Goal: Information Seeking & Learning: Learn about a topic

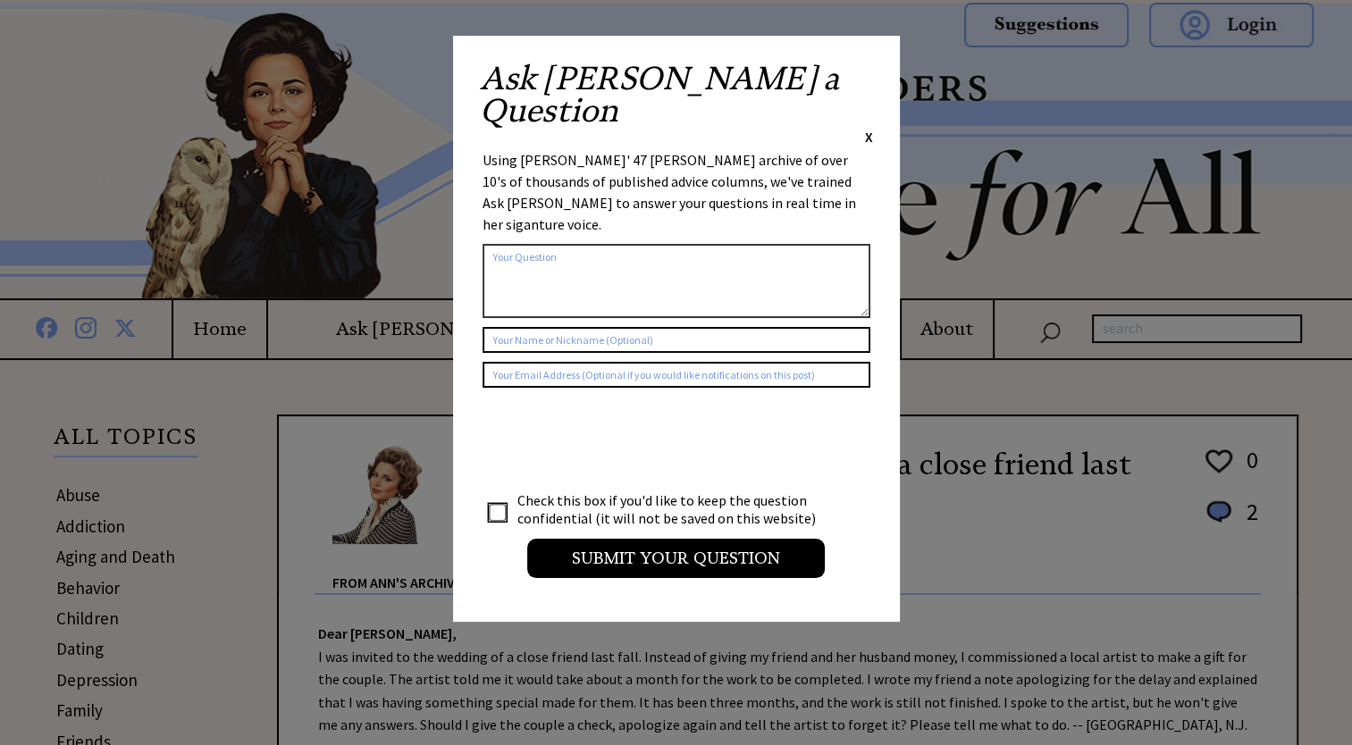
click at [868, 128] on span "X" at bounding box center [869, 137] width 8 height 18
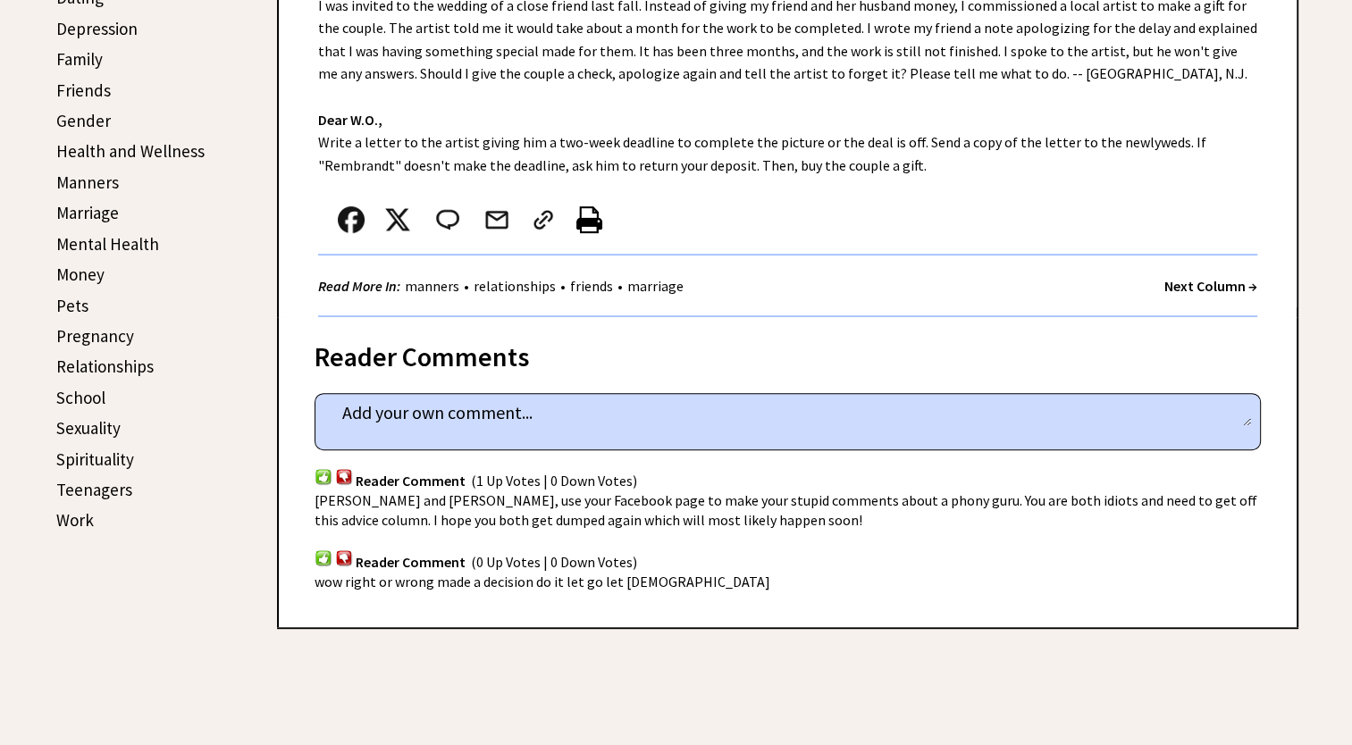
scroll to position [625, 0]
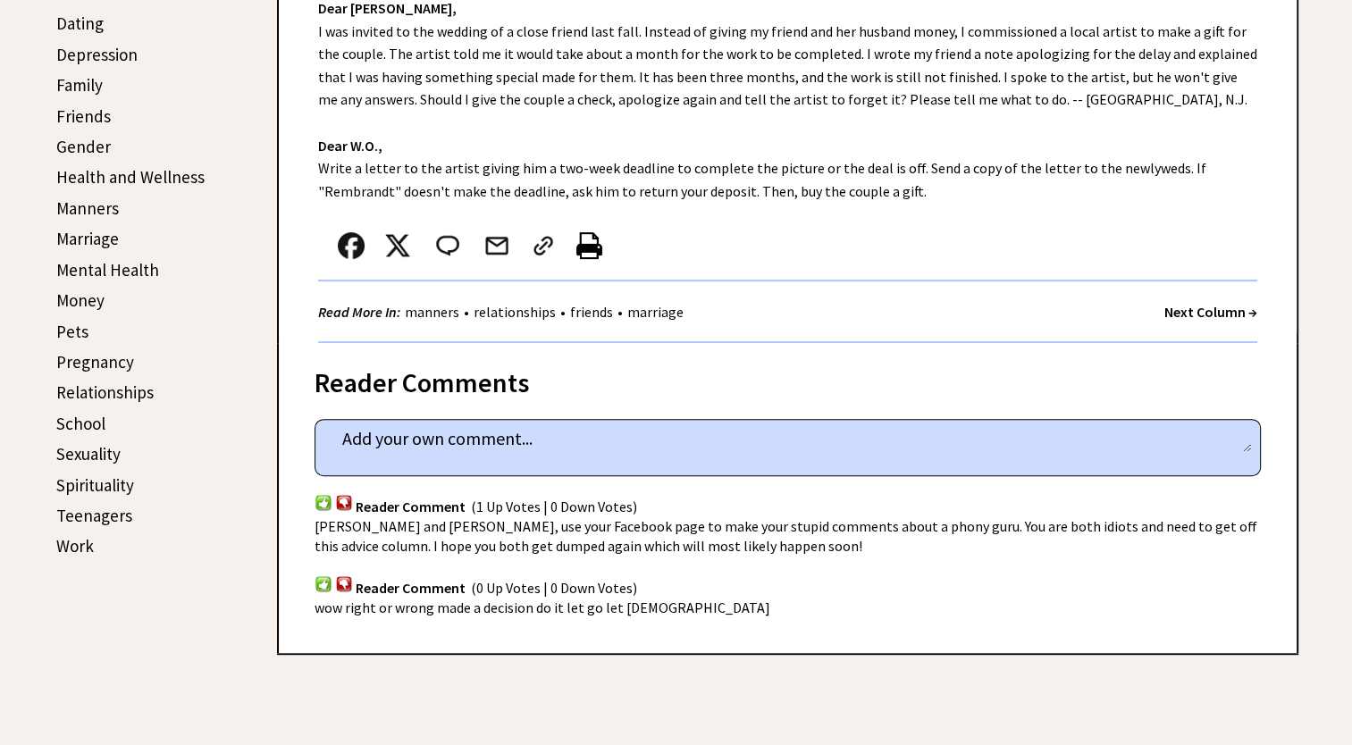
click at [100, 237] on link "Marriage" at bounding box center [87, 238] width 63 height 21
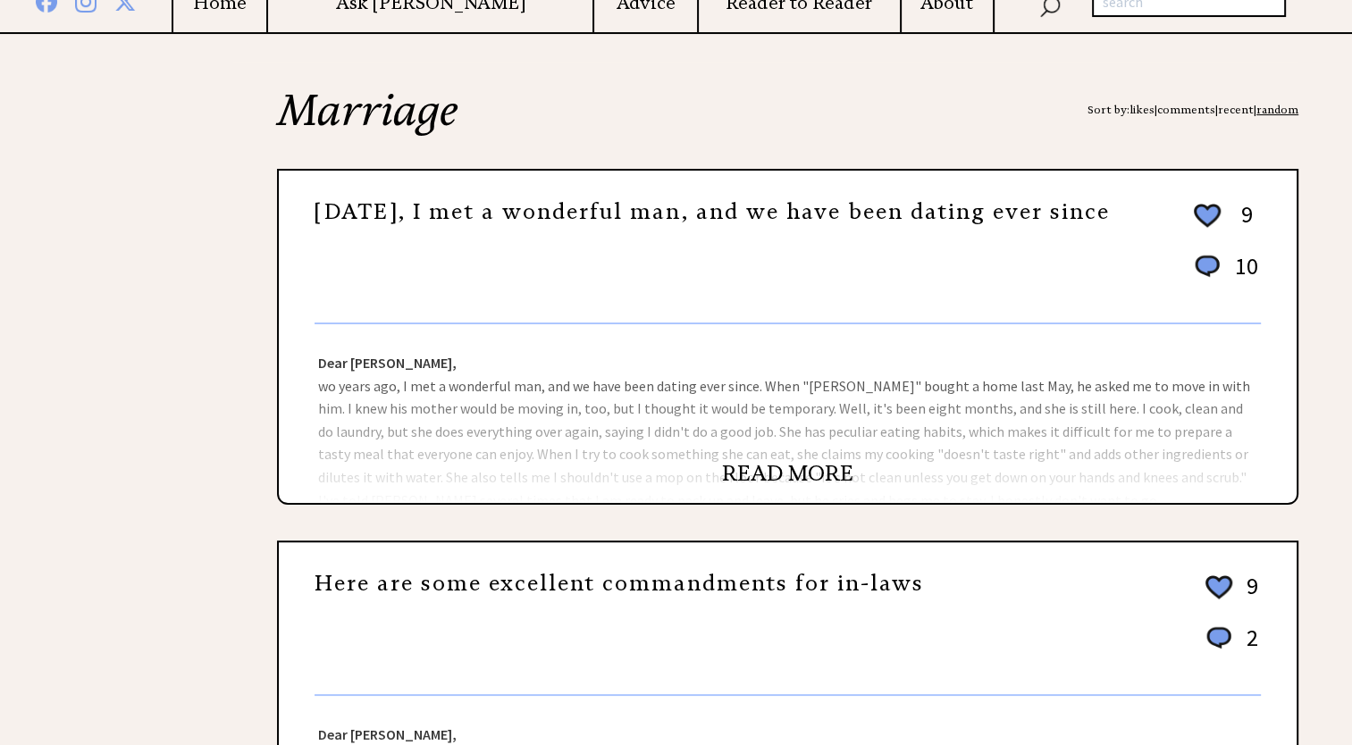
scroll to position [357, 0]
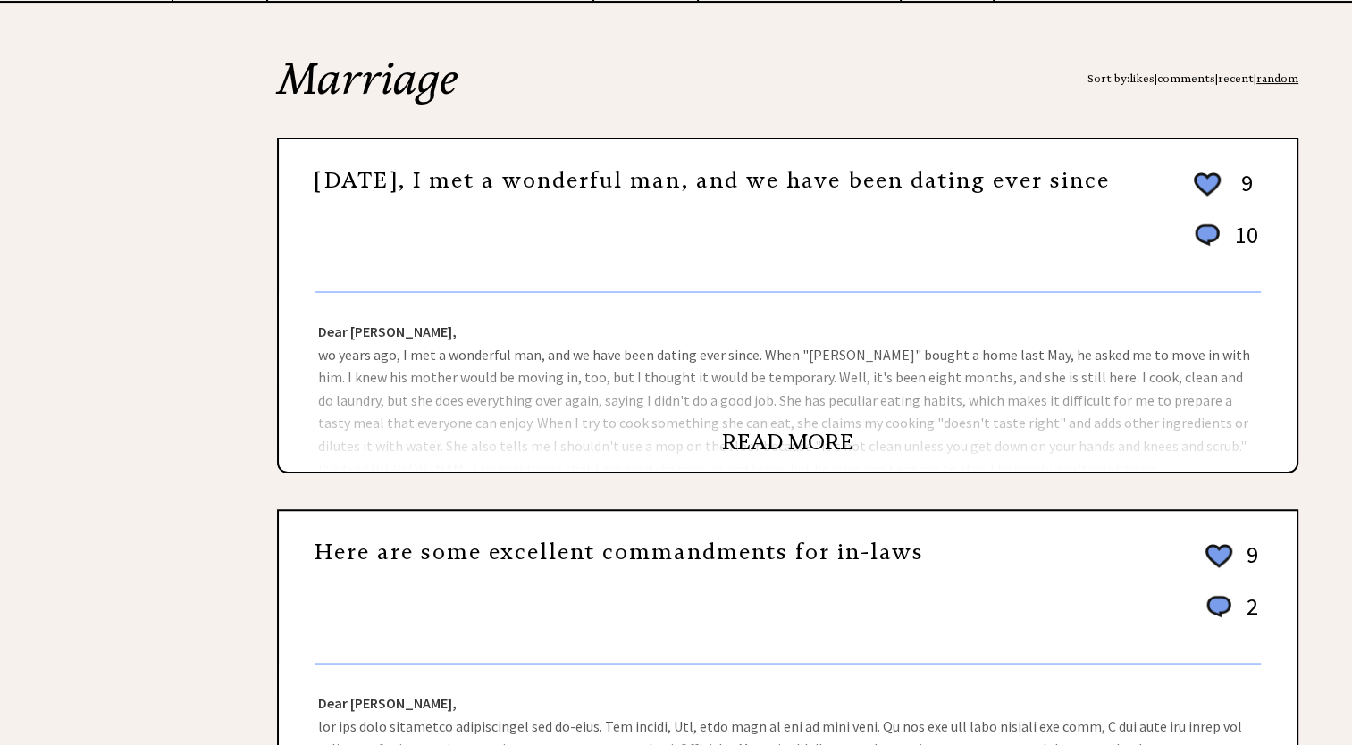
click at [750, 440] on link "READ MORE" at bounding box center [787, 442] width 131 height 27
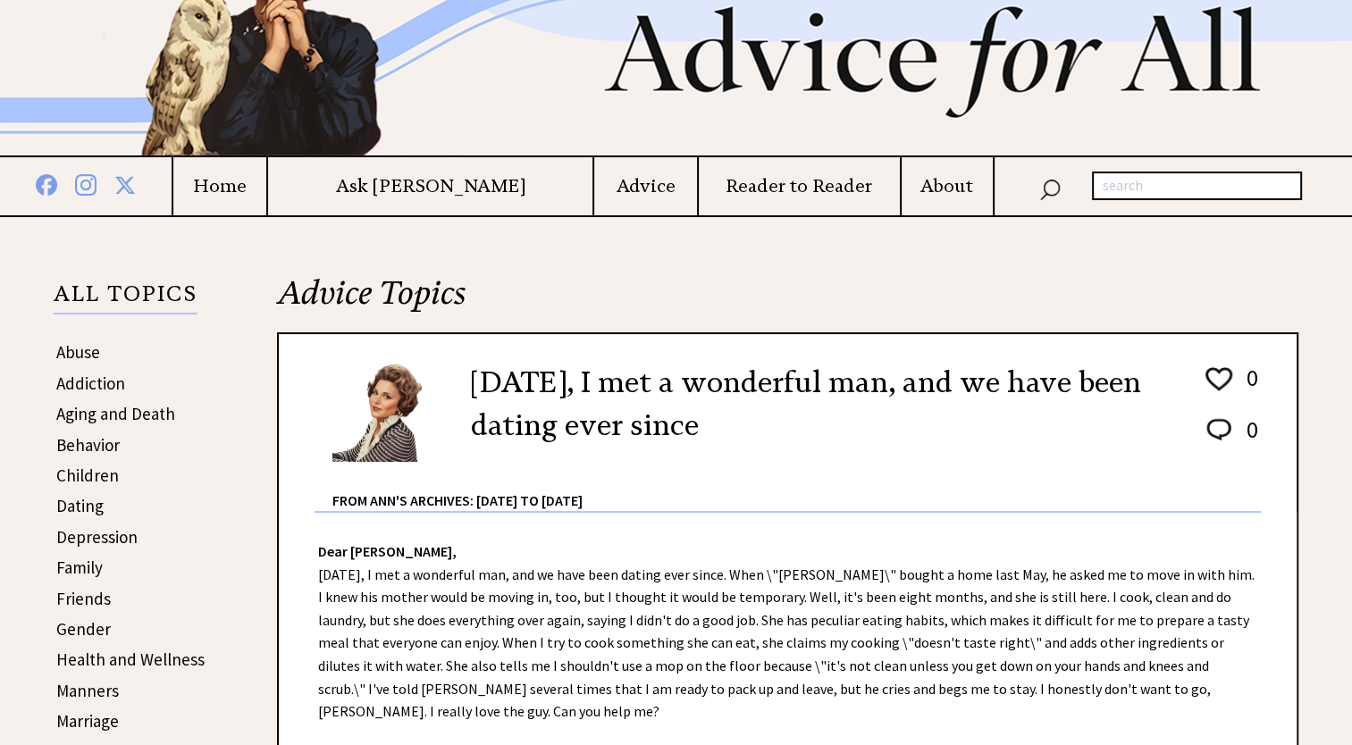
scroll to position [357, 0]
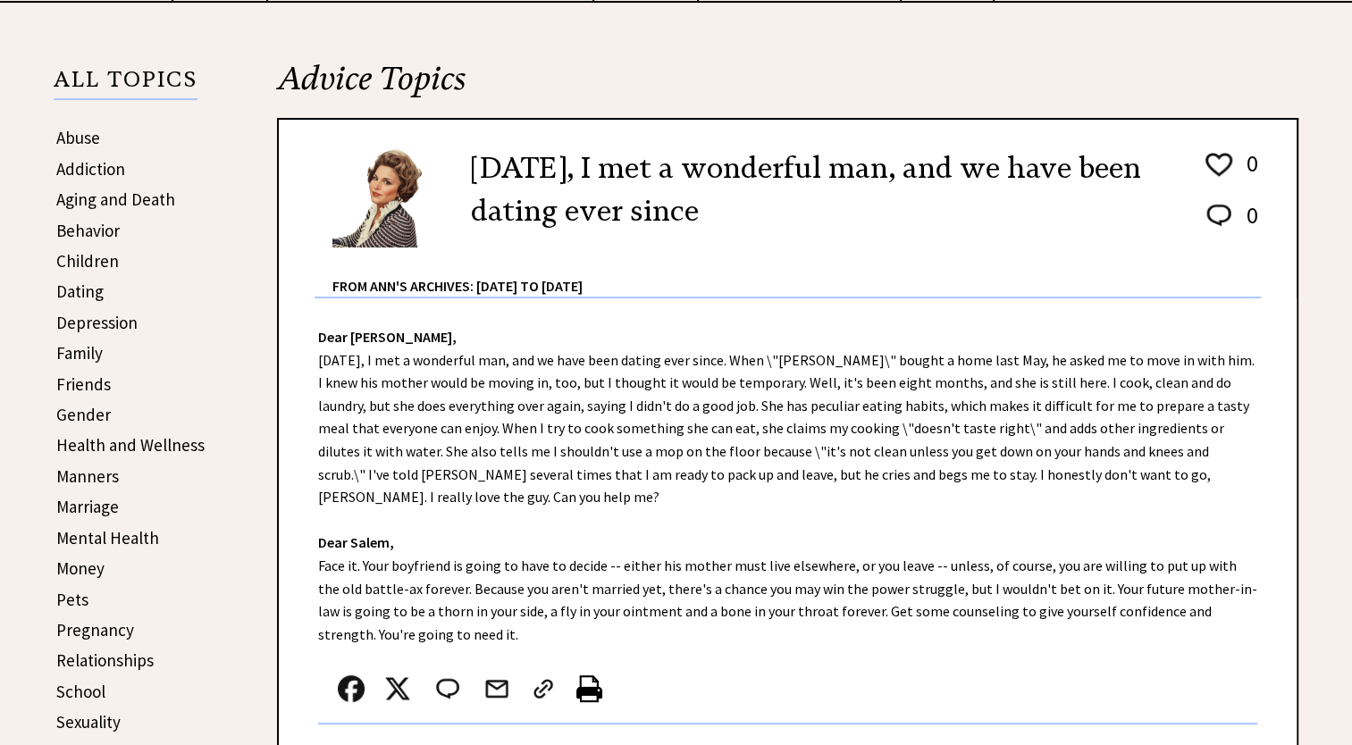
click at [87, 261] on link "Children" at bounding box center [87, 260] width 63 height 21
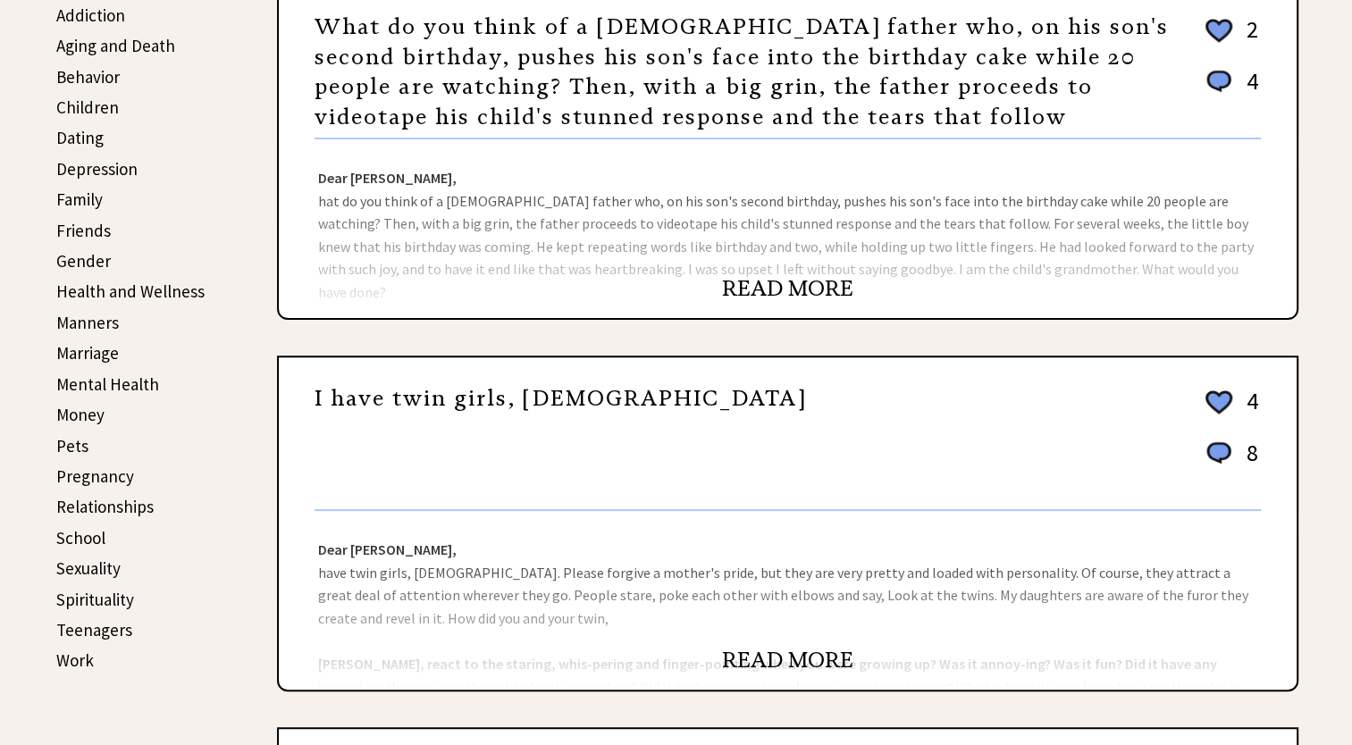
scroll to position [536, 0]
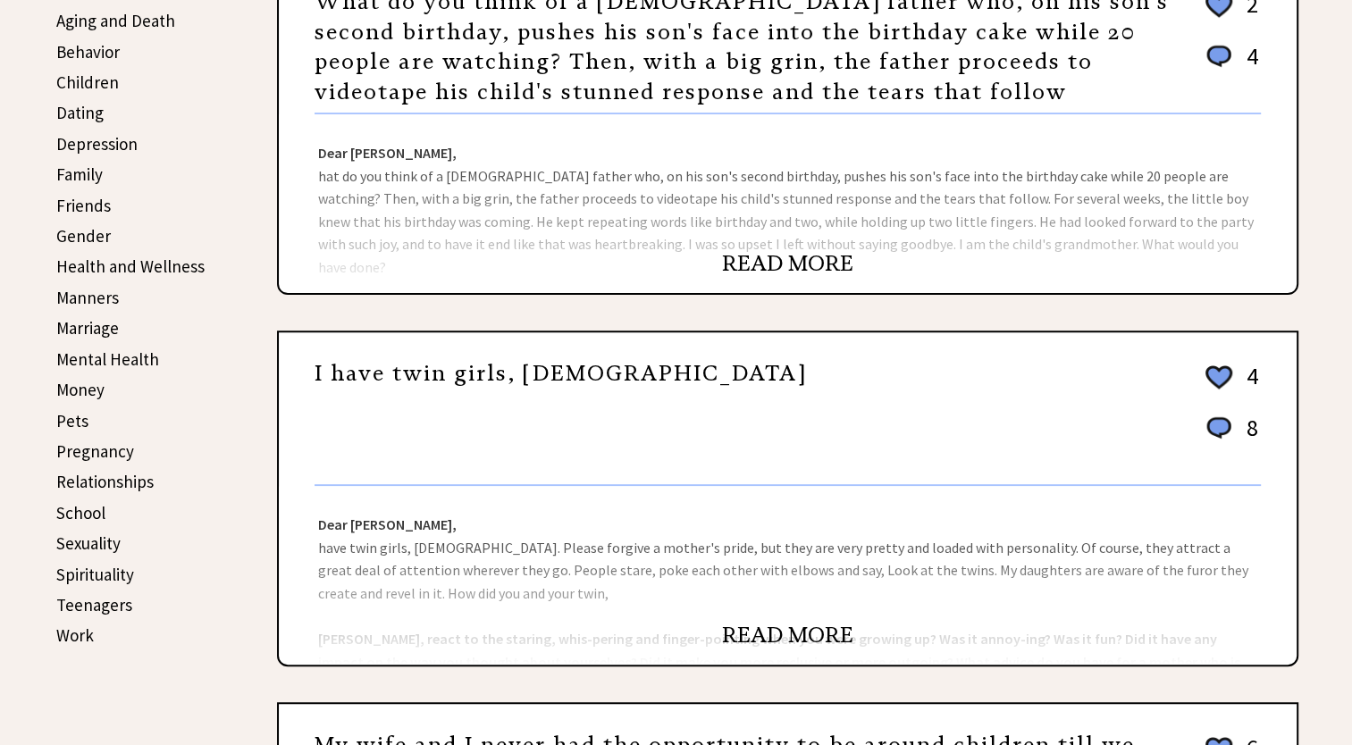
click at [750, 255] on link "READ MORE" at bounding box center [787, 263] width 131 height 27
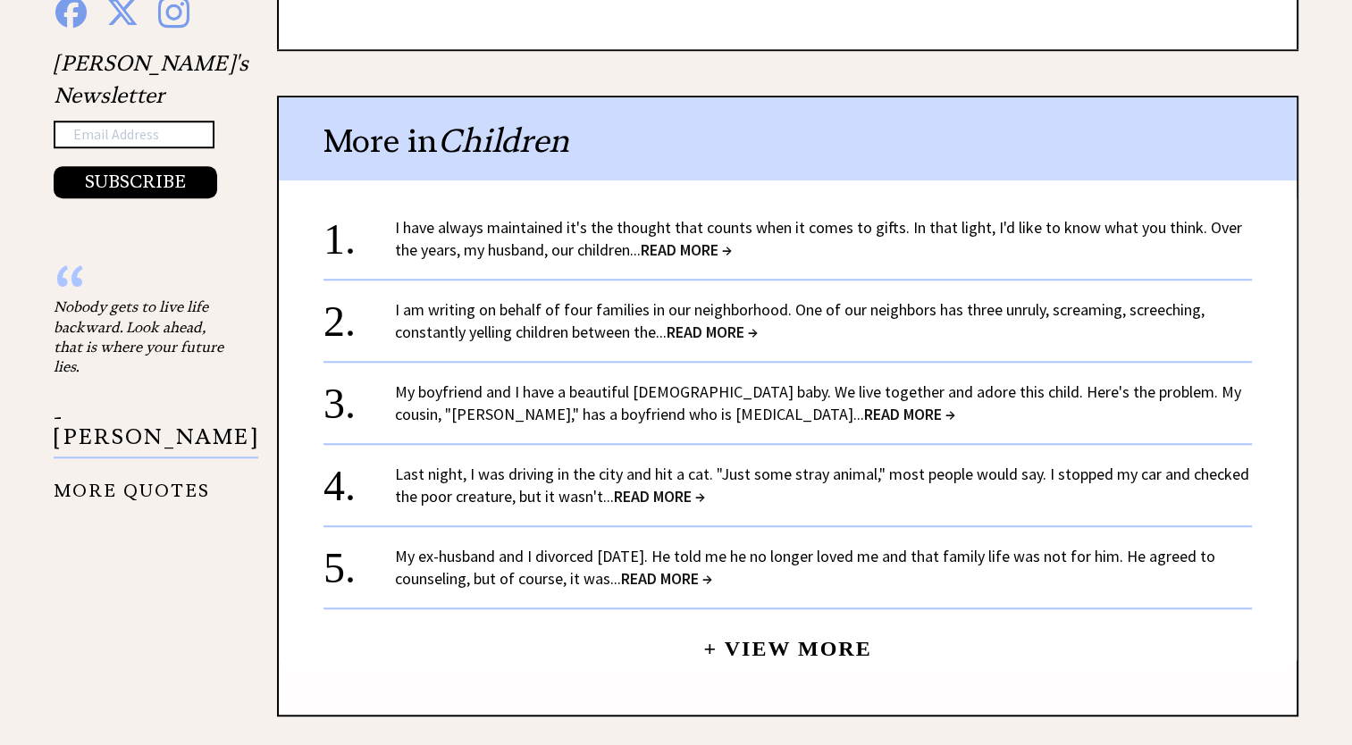
scroll to position [1429, 0]
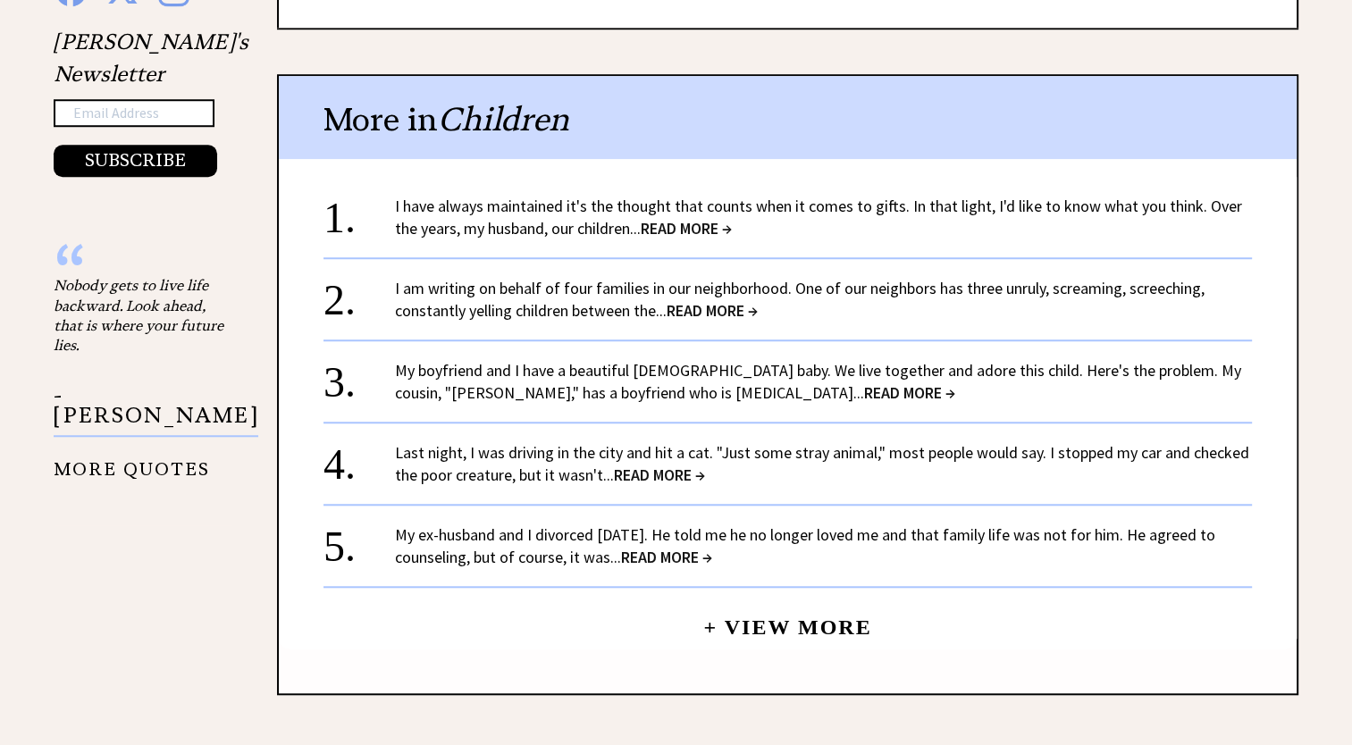
click at [717, 300] on span "READ MORE →" at bounding box center [711, 310] width 91 height 21
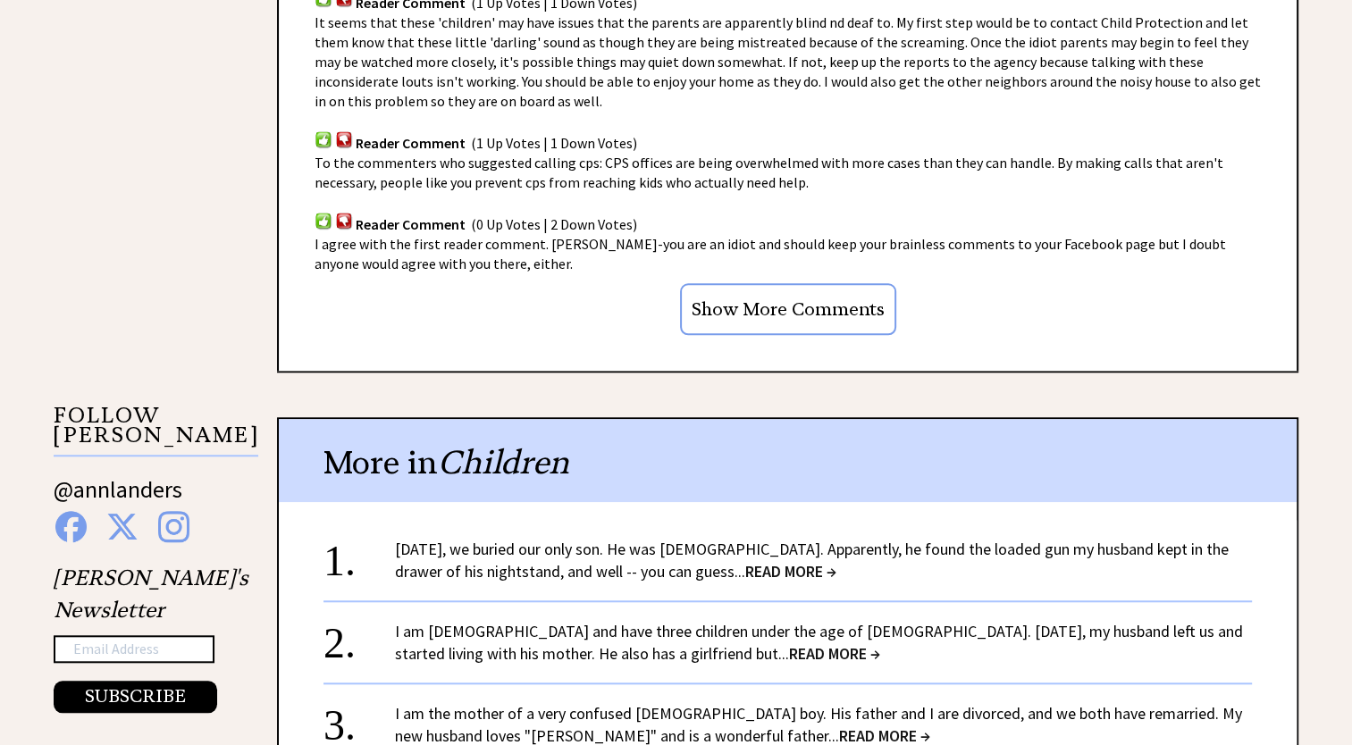
scroll to position [1519, 0]
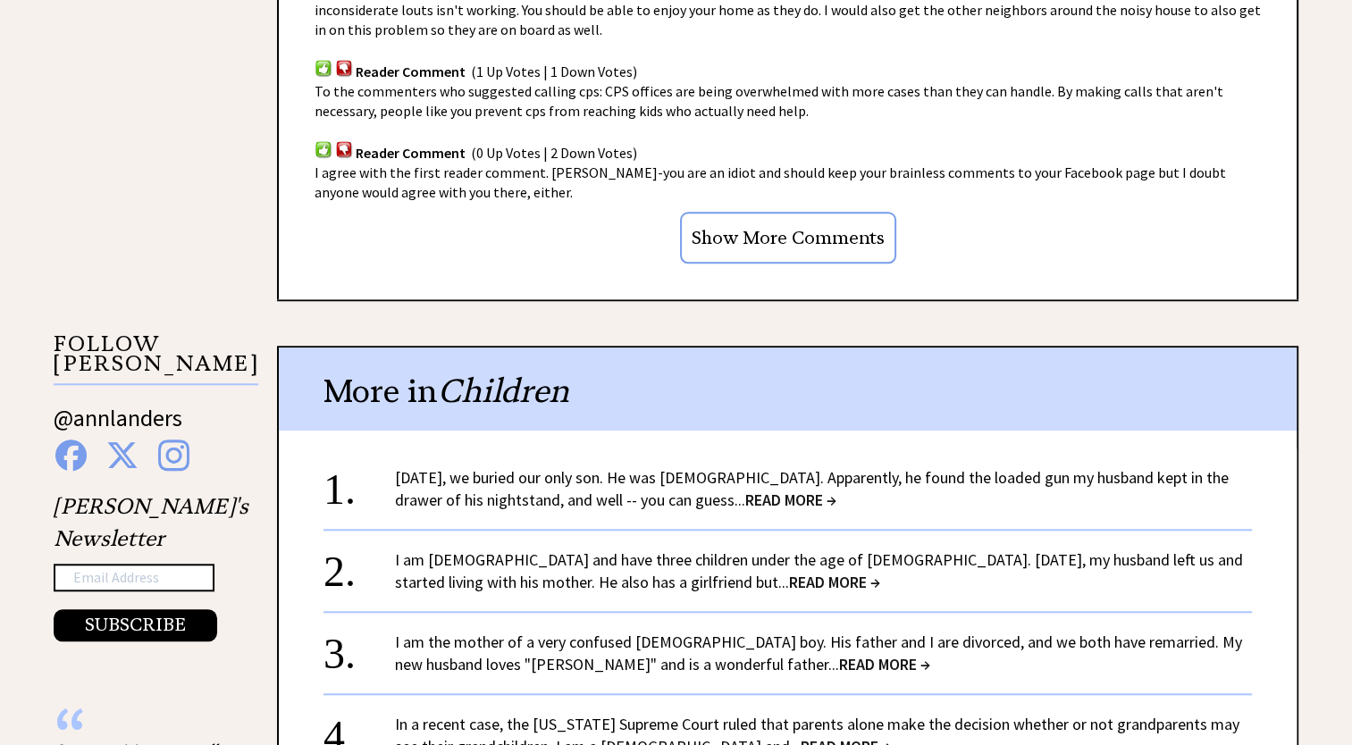
click at [598, 559] on link "I am 34 years old and have three children under the age of 10. Two years ago, m…" at bounding box center [819, 570] width 848 height 43
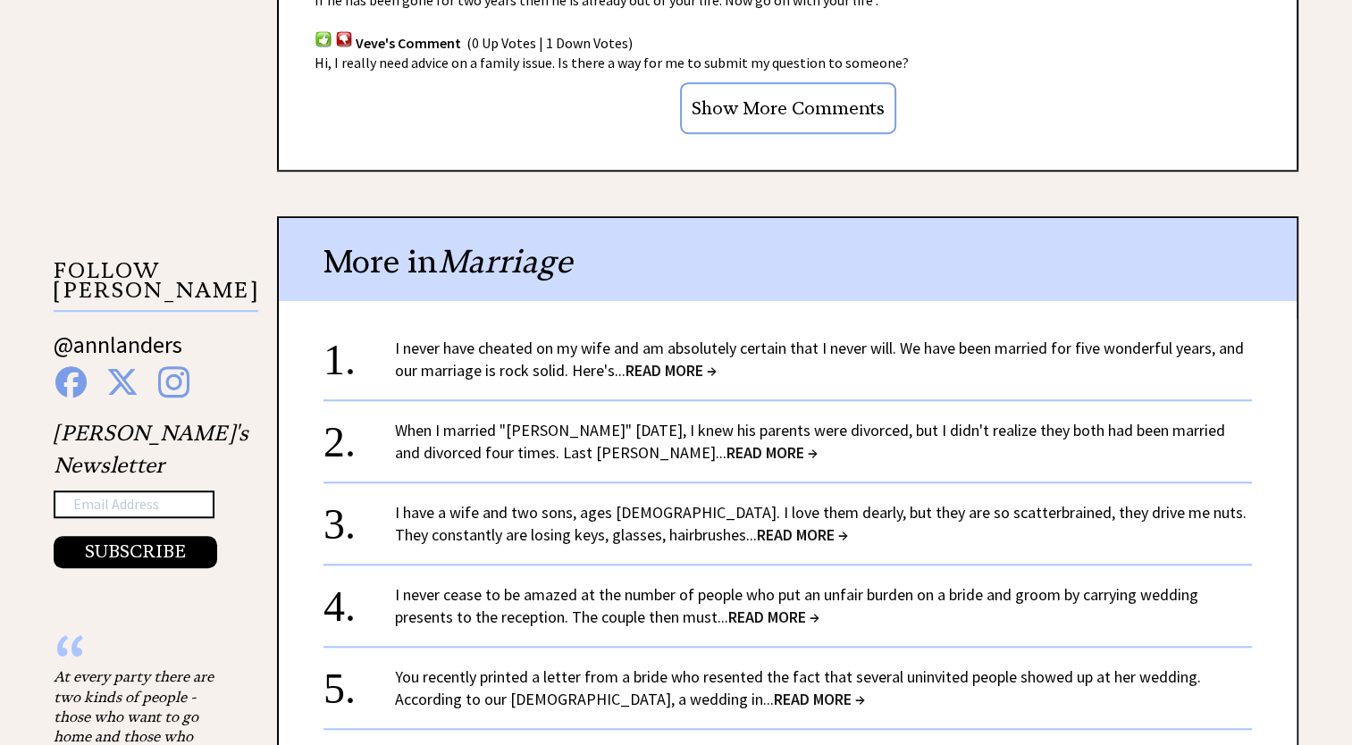
scroll to position [1608, 0]
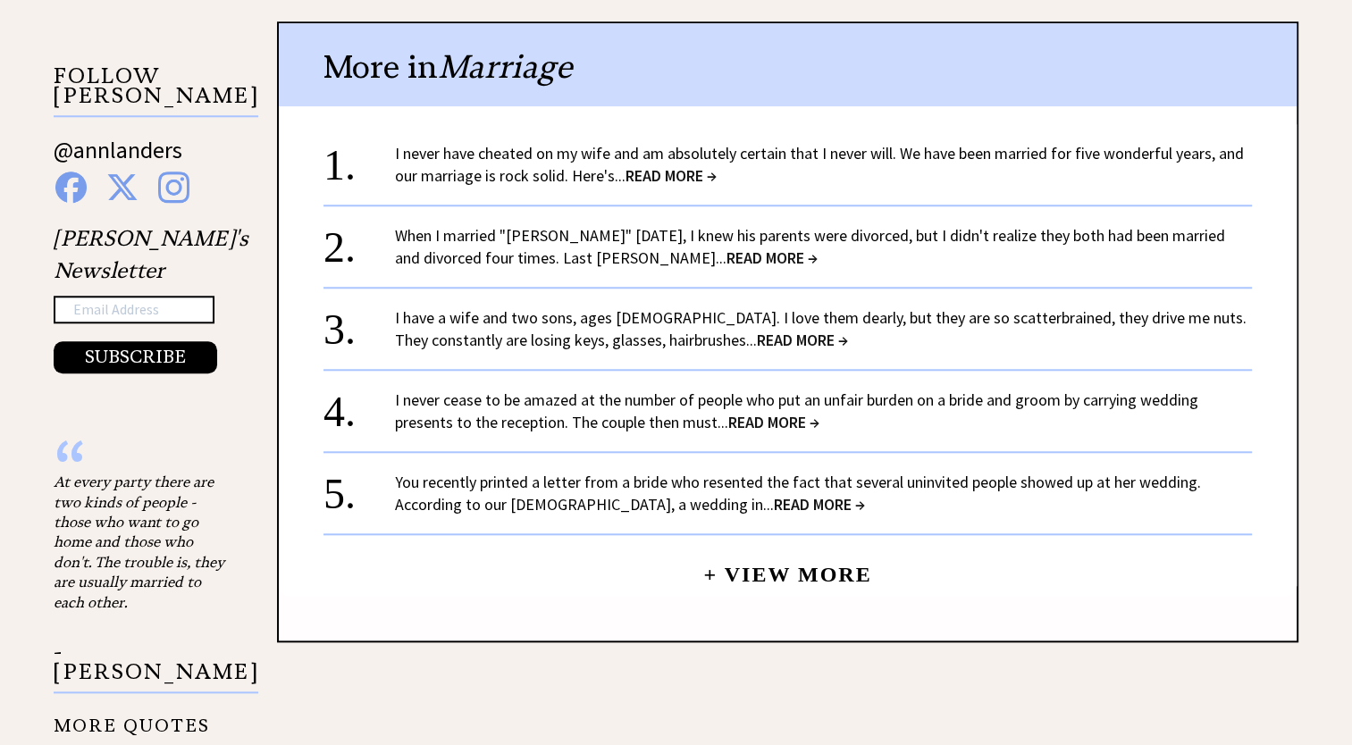
click at [726, 248] on span "READ MORE →" at bounding box center [771, 257] width 91 height 21
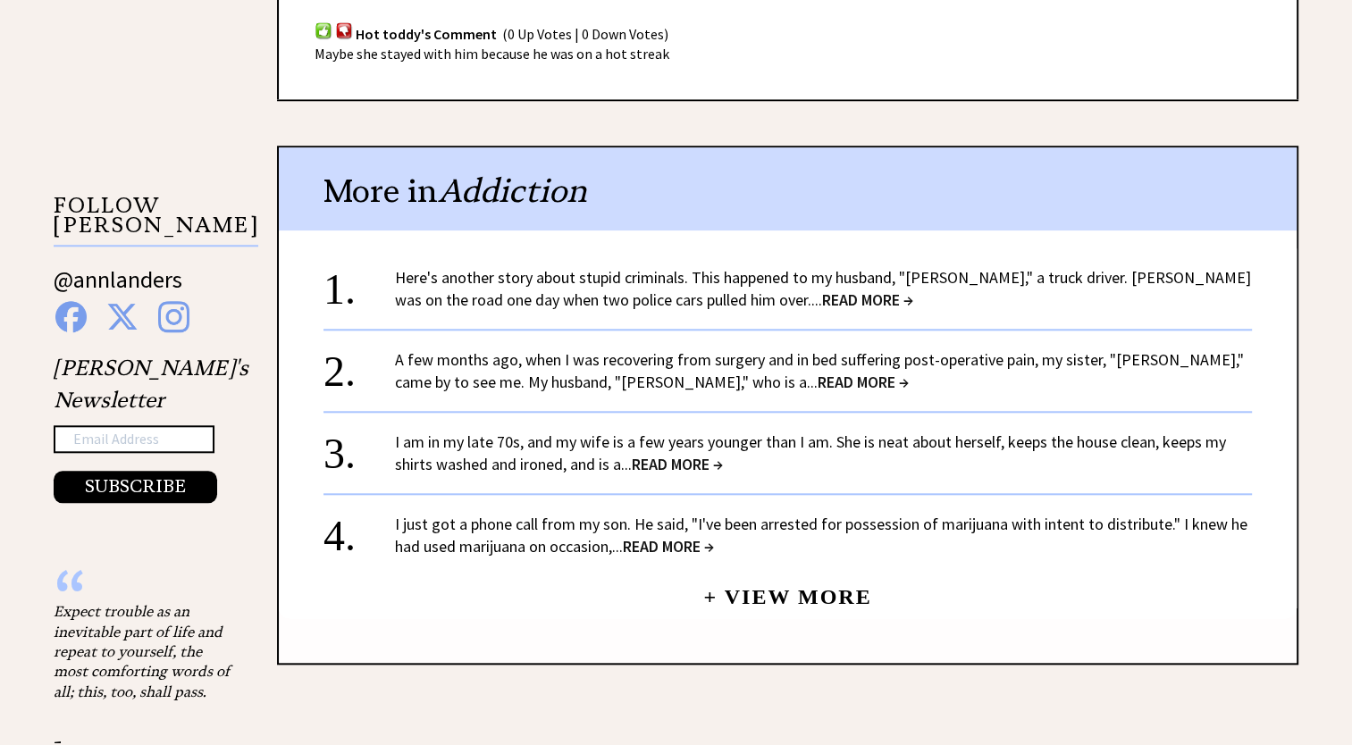
scroll to position [1697, 0]
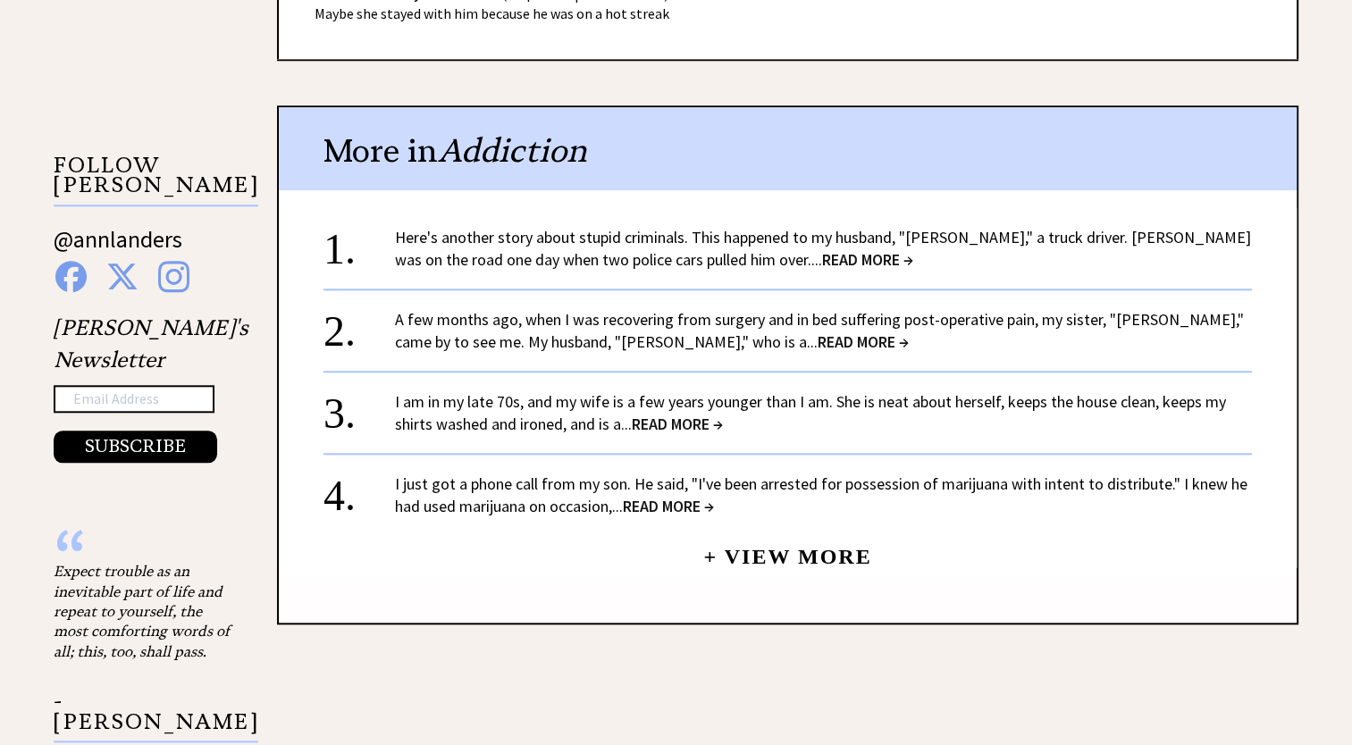
click at [817, 333] on span "READ MORE →" at bounding box center [862, 341] width 91 height 21
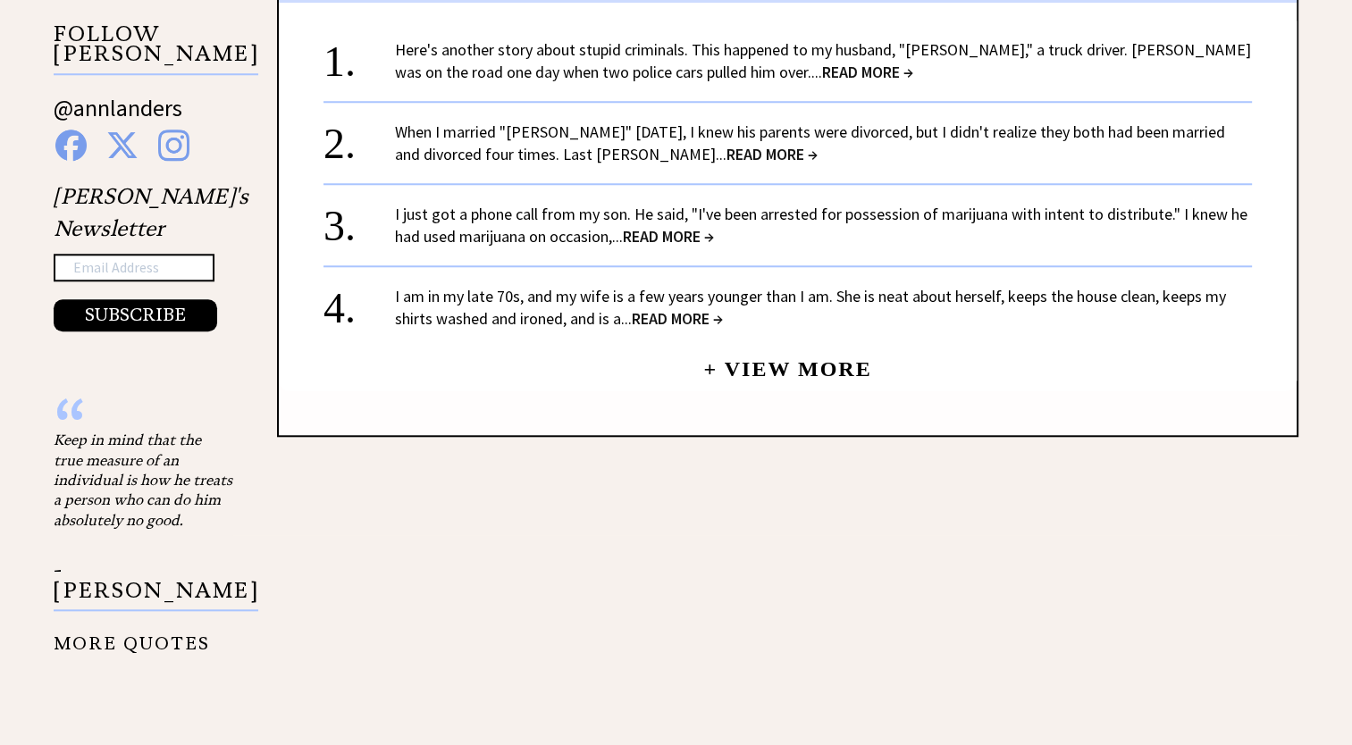
scroll to position [1697, 0]
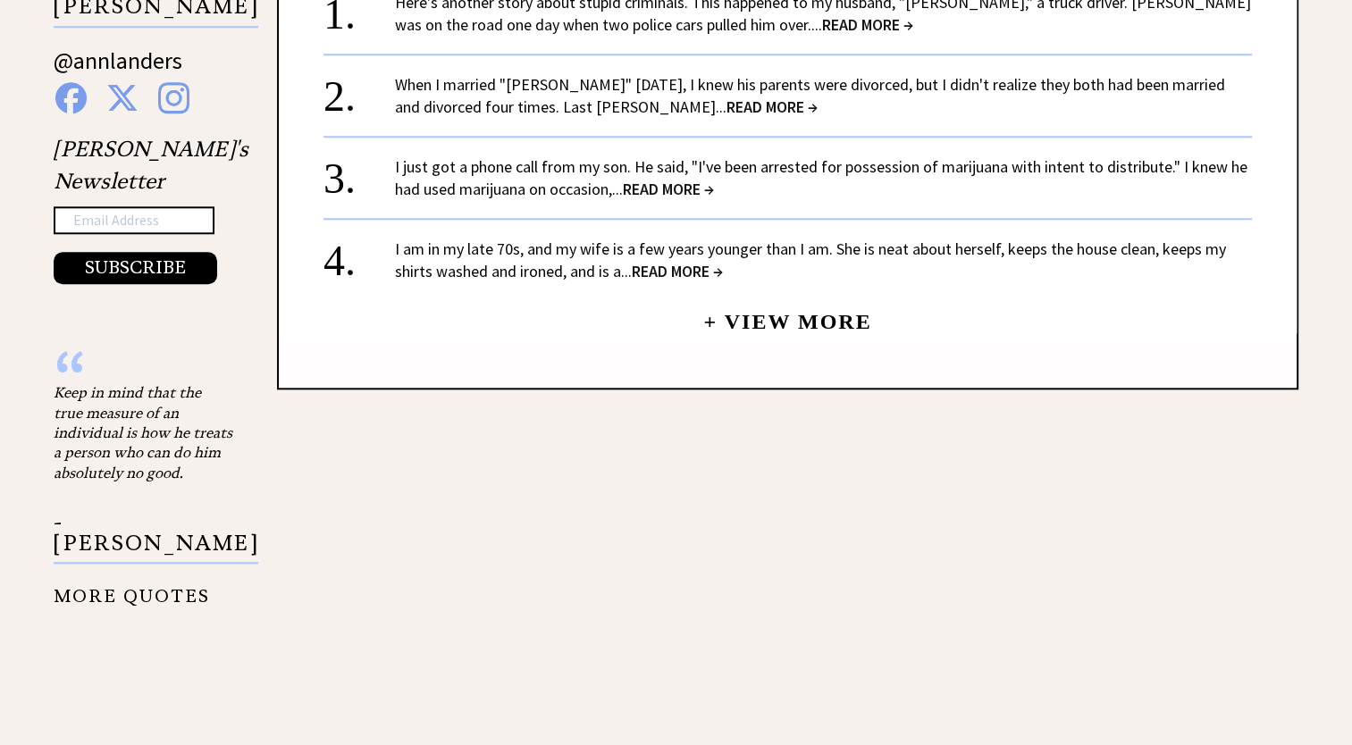
click at [664, 267] on span "READ MORE →" at bounding box center [677, 271] width 91 height 21
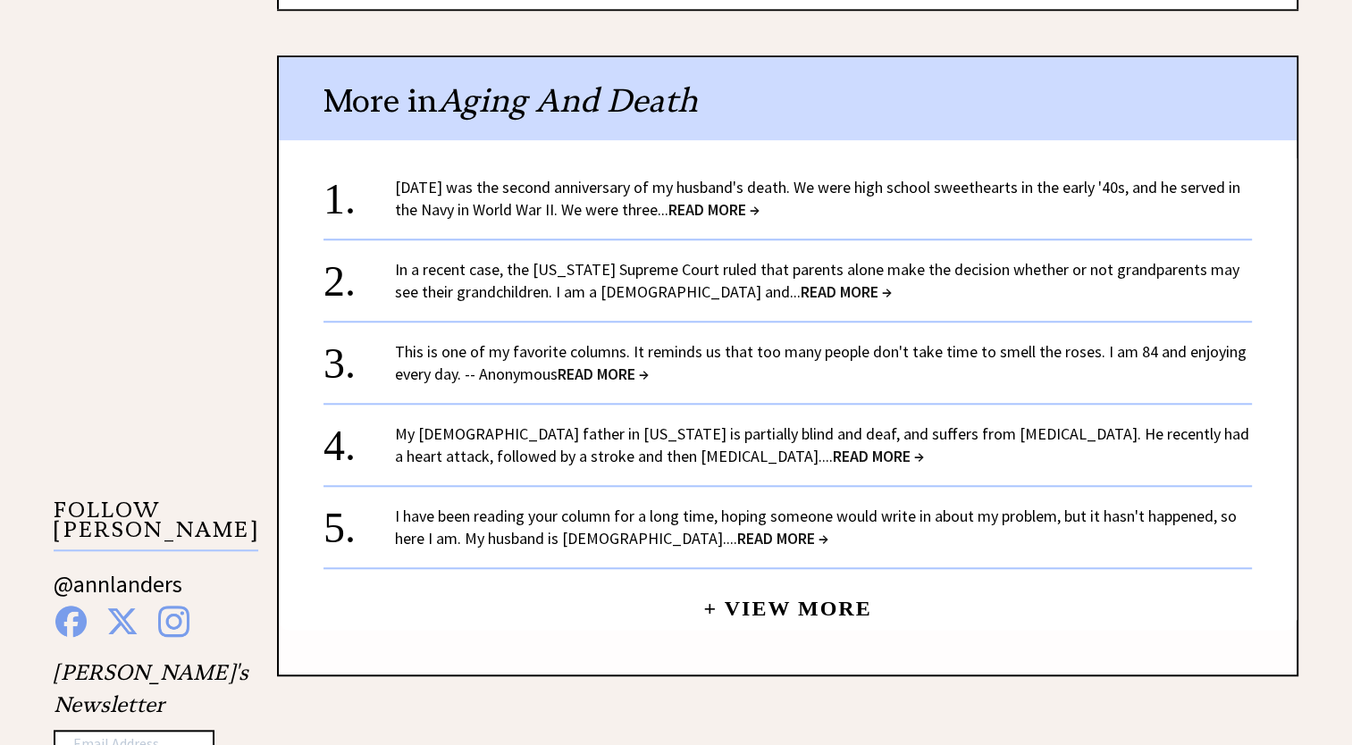
scroll to position [1519, 0]
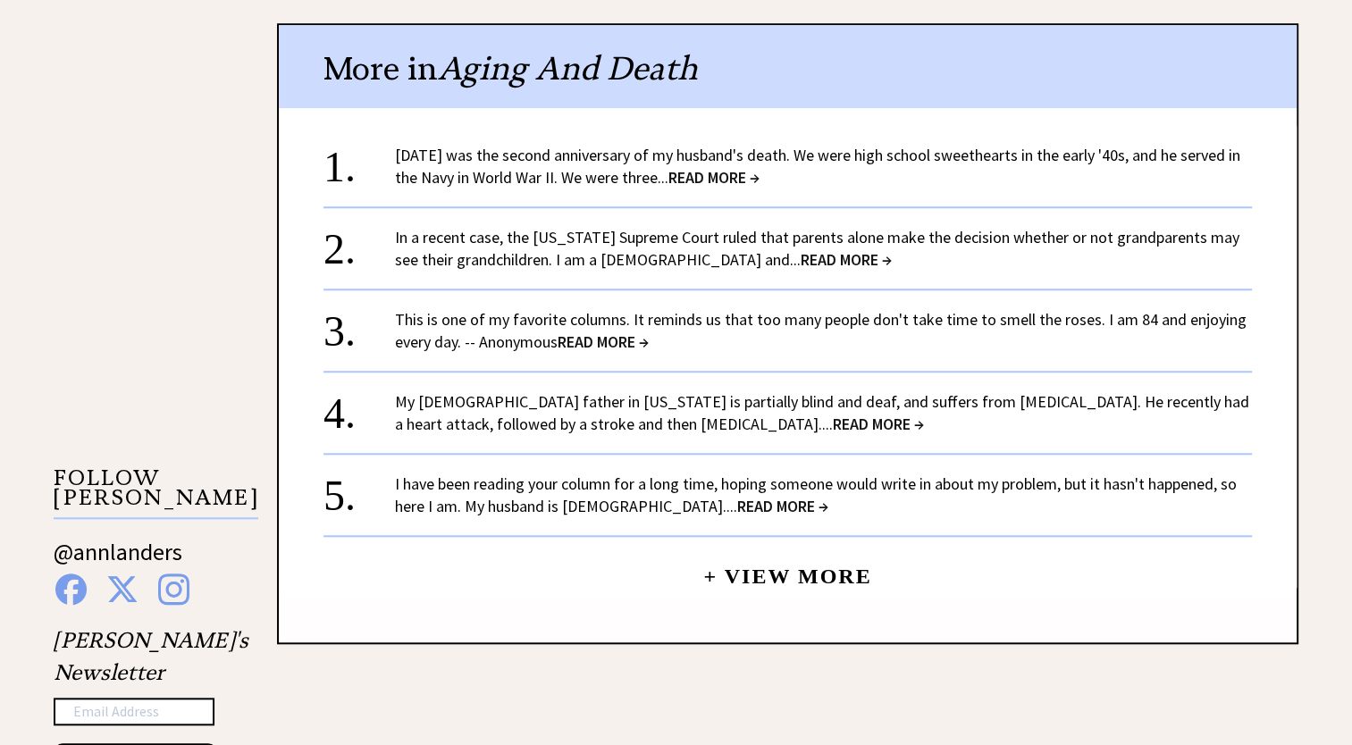
click at [833, 414] on span "READ MORE →" at bounding box center [878, 424] width 91 height 21
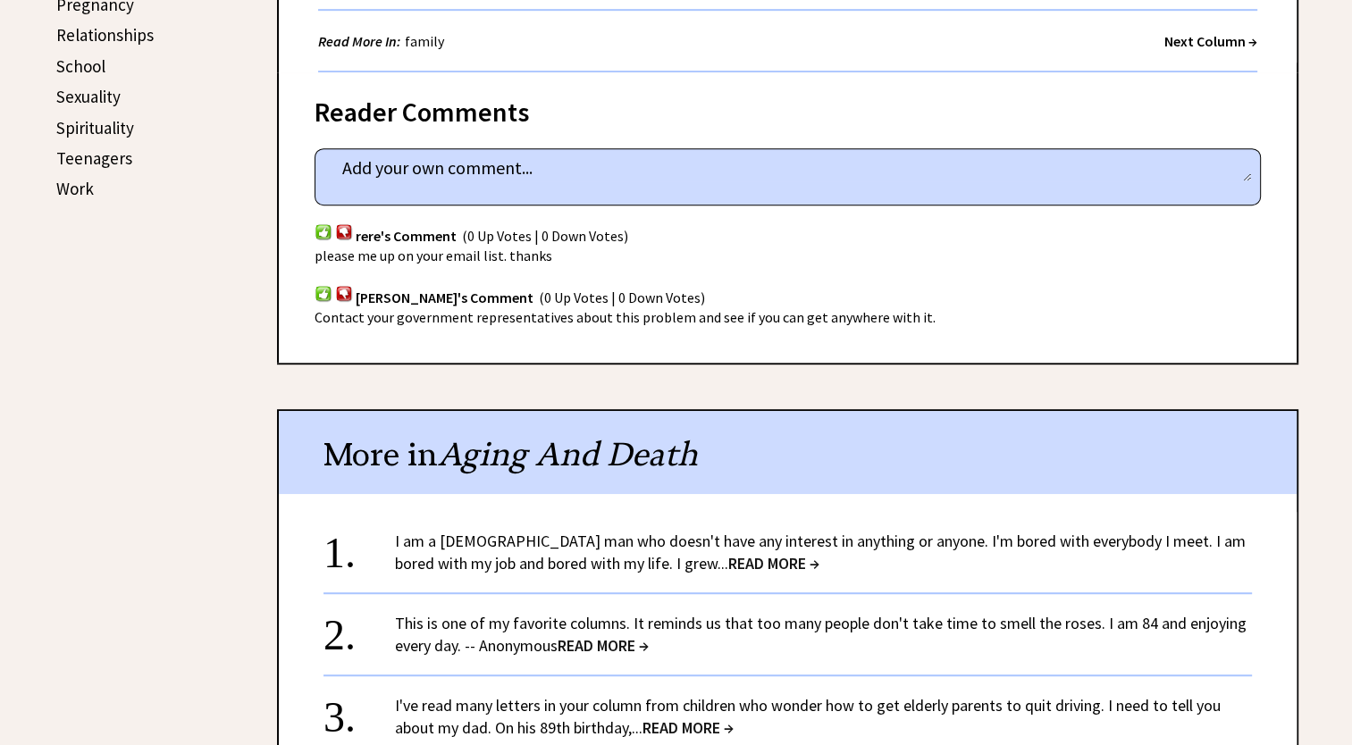
scroll to position [1072, 0]
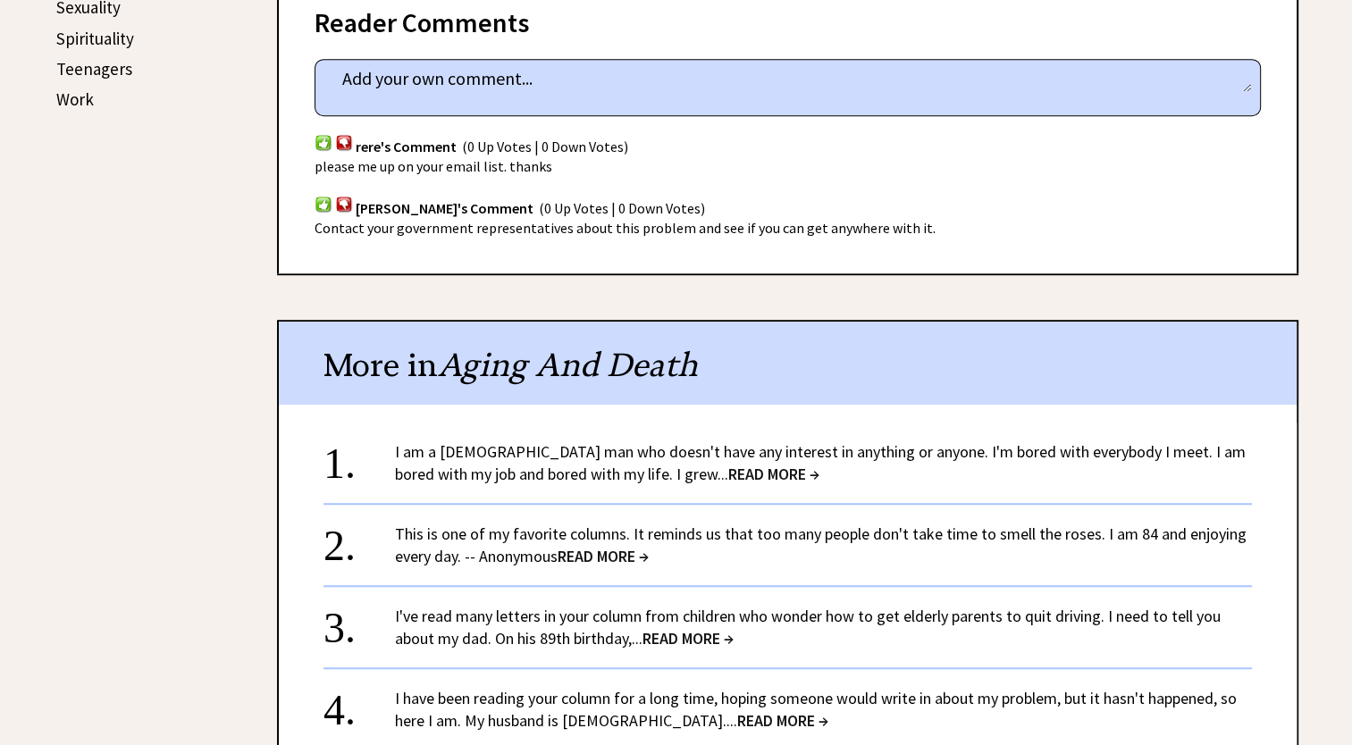
click at [728, 464] on span "READ MORE →" at bounding box center [773, 474] width 91 height 21
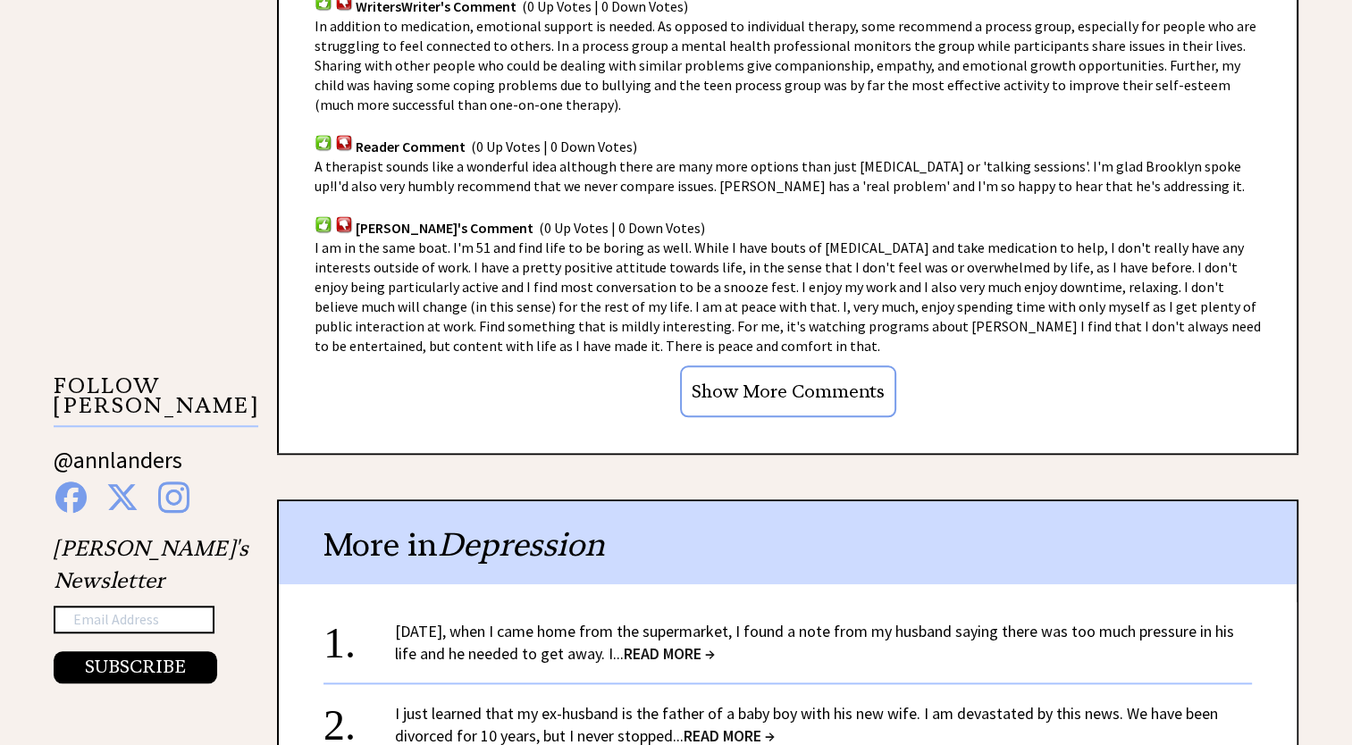
scroll to position [1697, 0]
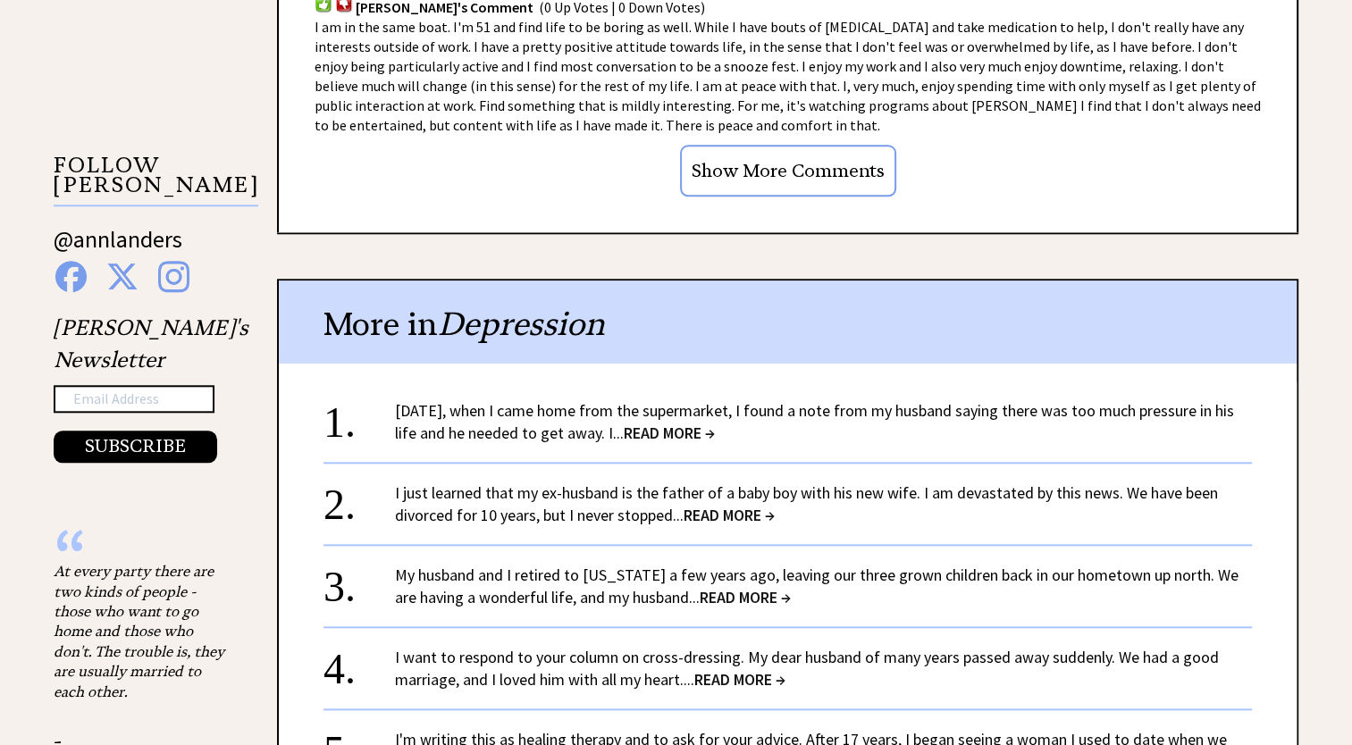
click at [710, 423] on span "READ MORE →" at bounding box center [669, 433] width 91 height 21
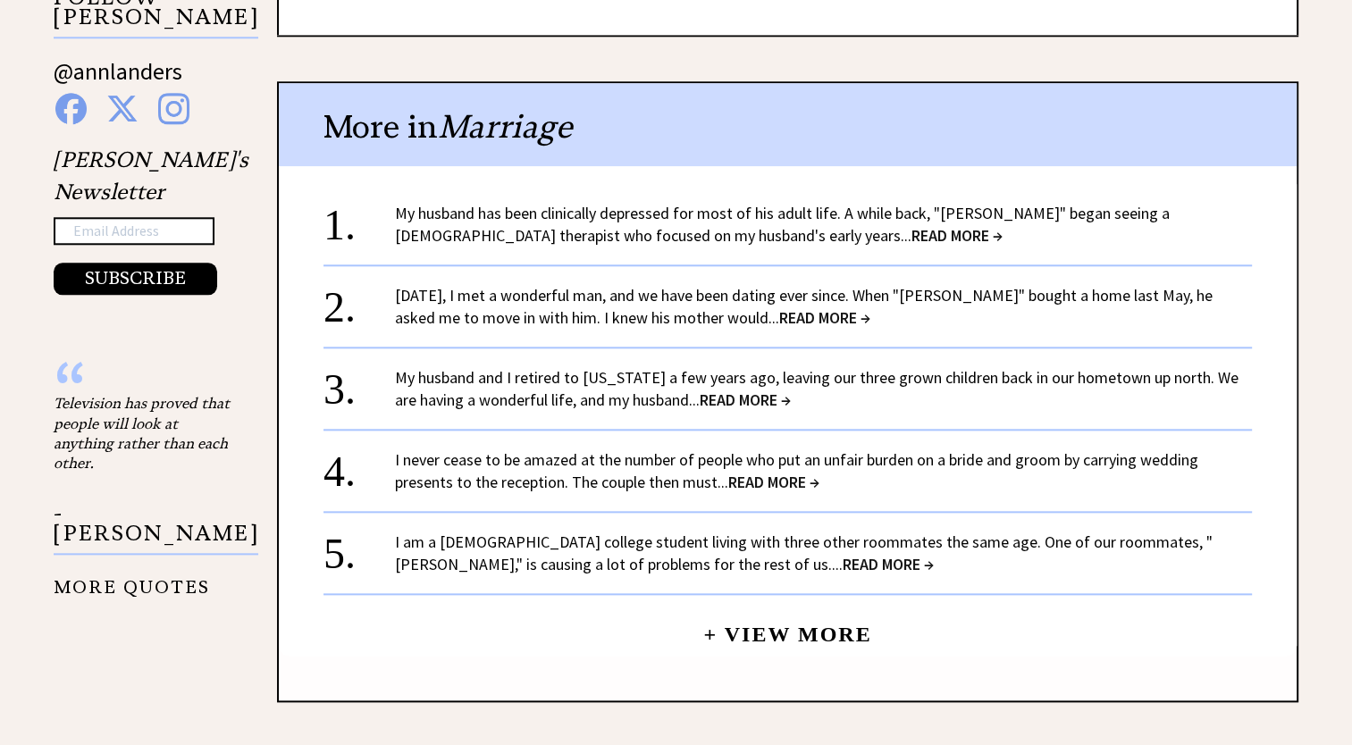
scroll to position [1876, 0]
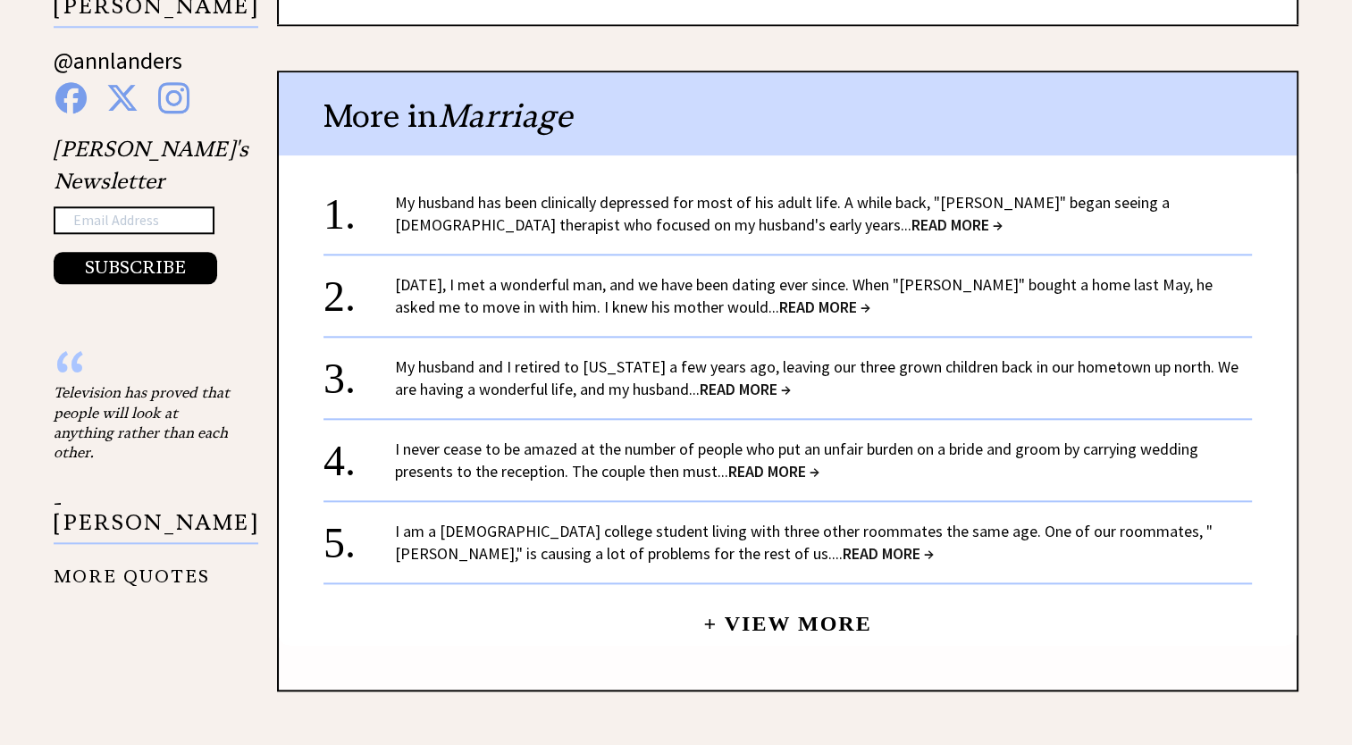
click at [842, 543] on span "READ MORE →" at bounding box center [887, 553] width 91 height 21
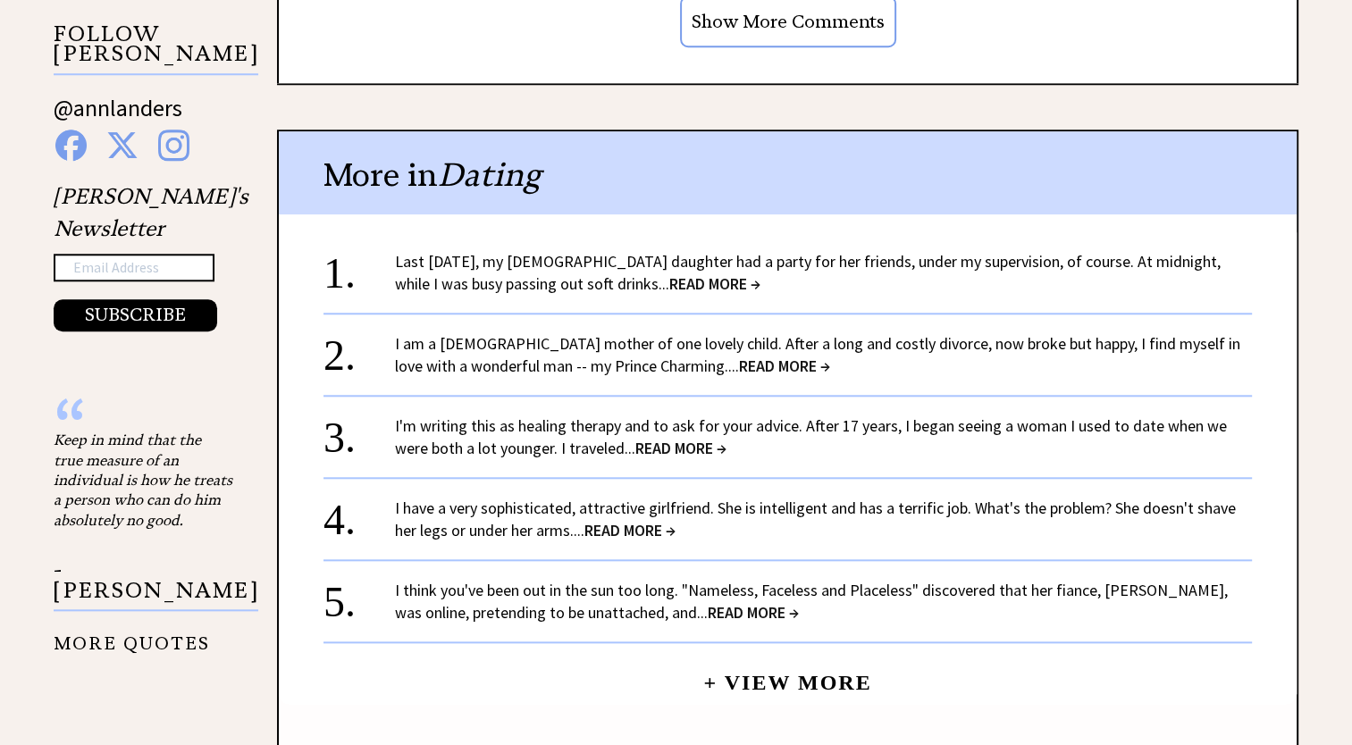
scroll to position [1697, 0]
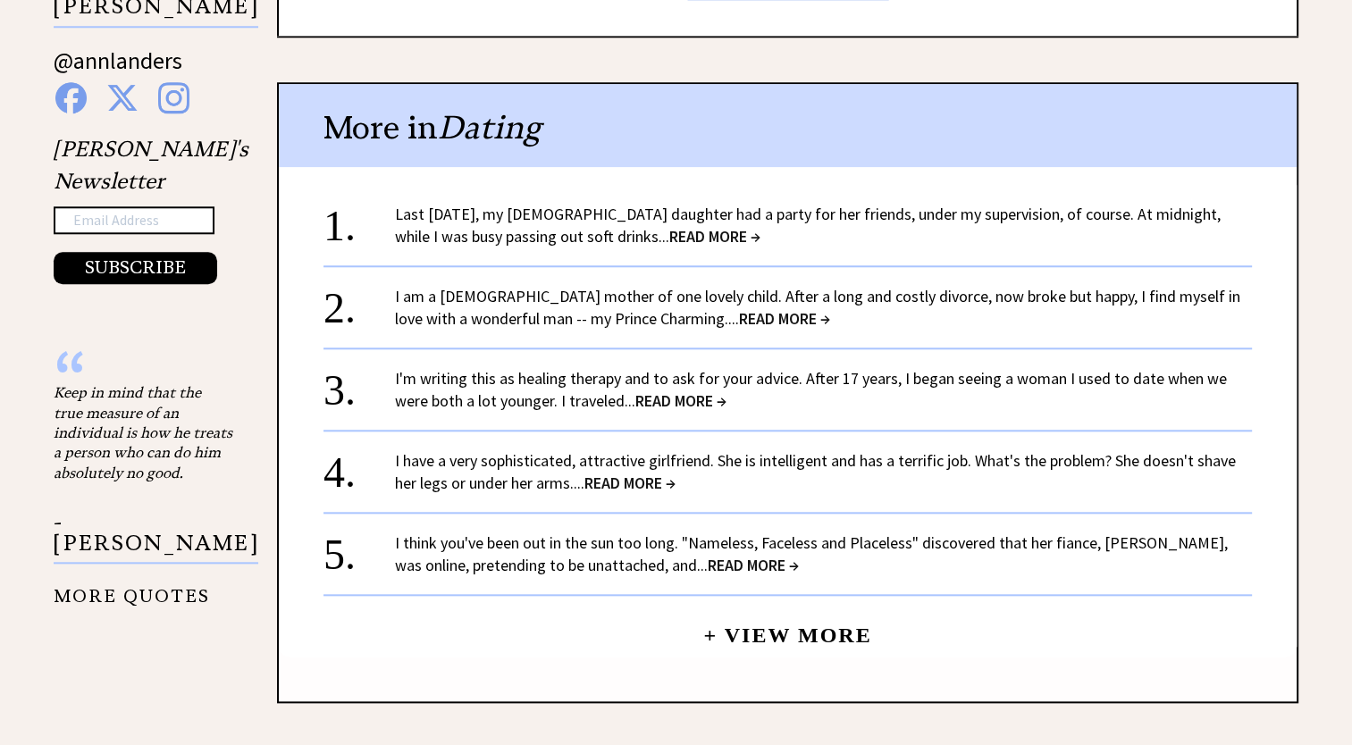
click at [739, 308] on span "READ MORE →" at bounding box center [784, 318] width 91 height 21
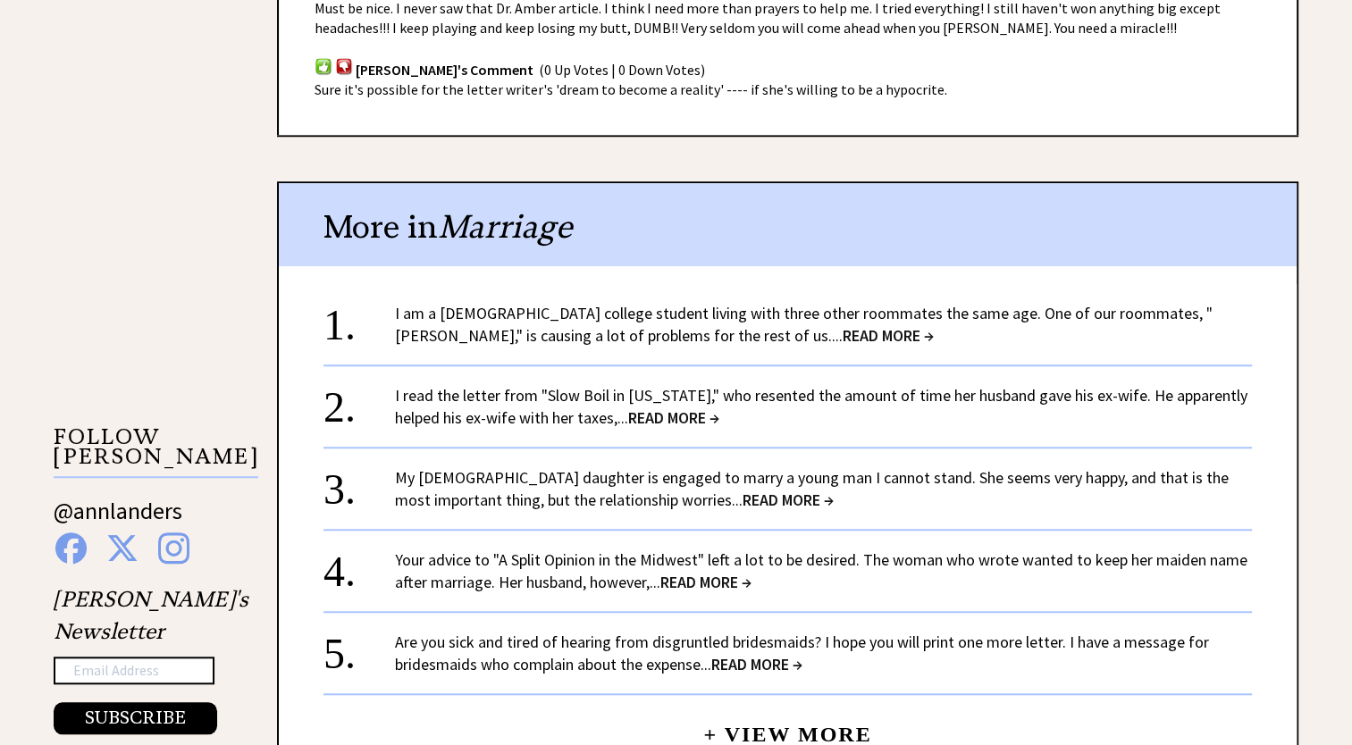
scroll to position [1429, 0]
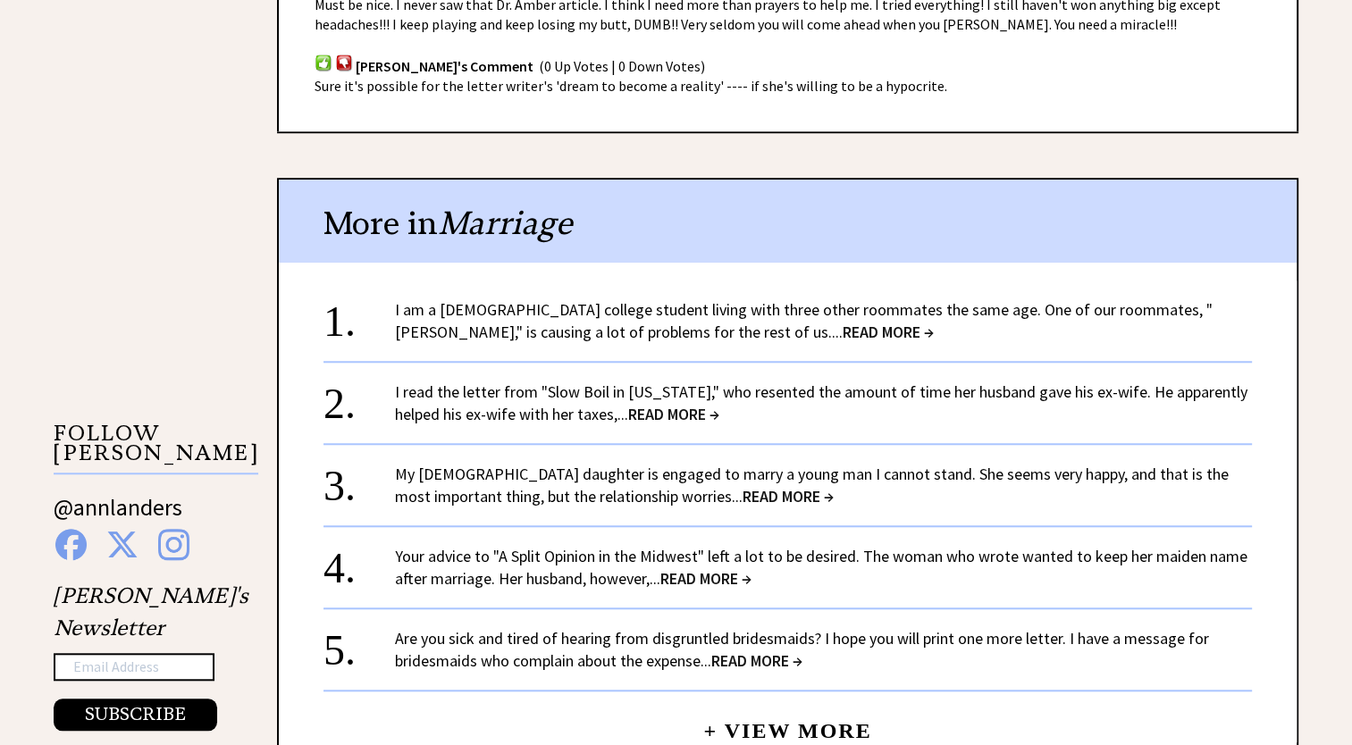
click at [699, 568] on span "READ MORE →" at bounding box center [705, 578] width 91 height 21
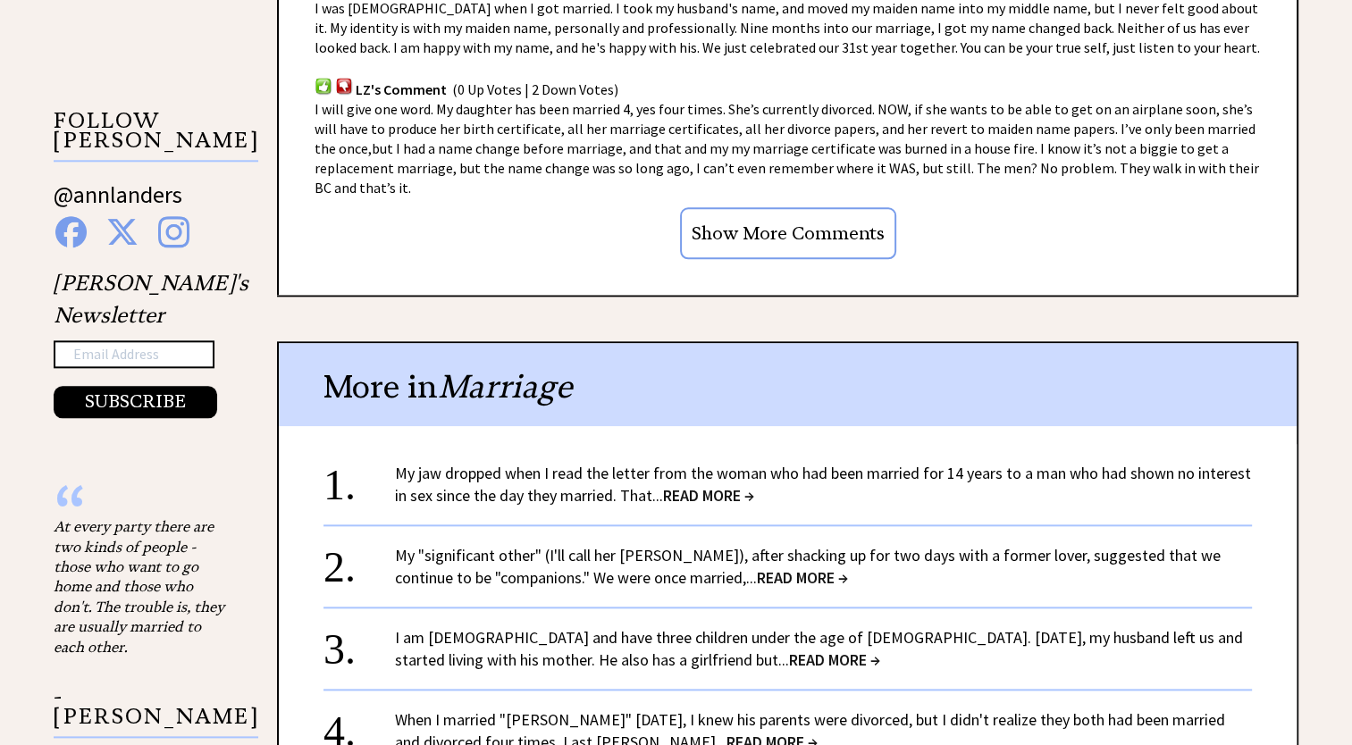
scroll to position [1876, 0]
click at [681, 485] on span "READ MORE →" at bounding box center [708, 495] width 91 height 21
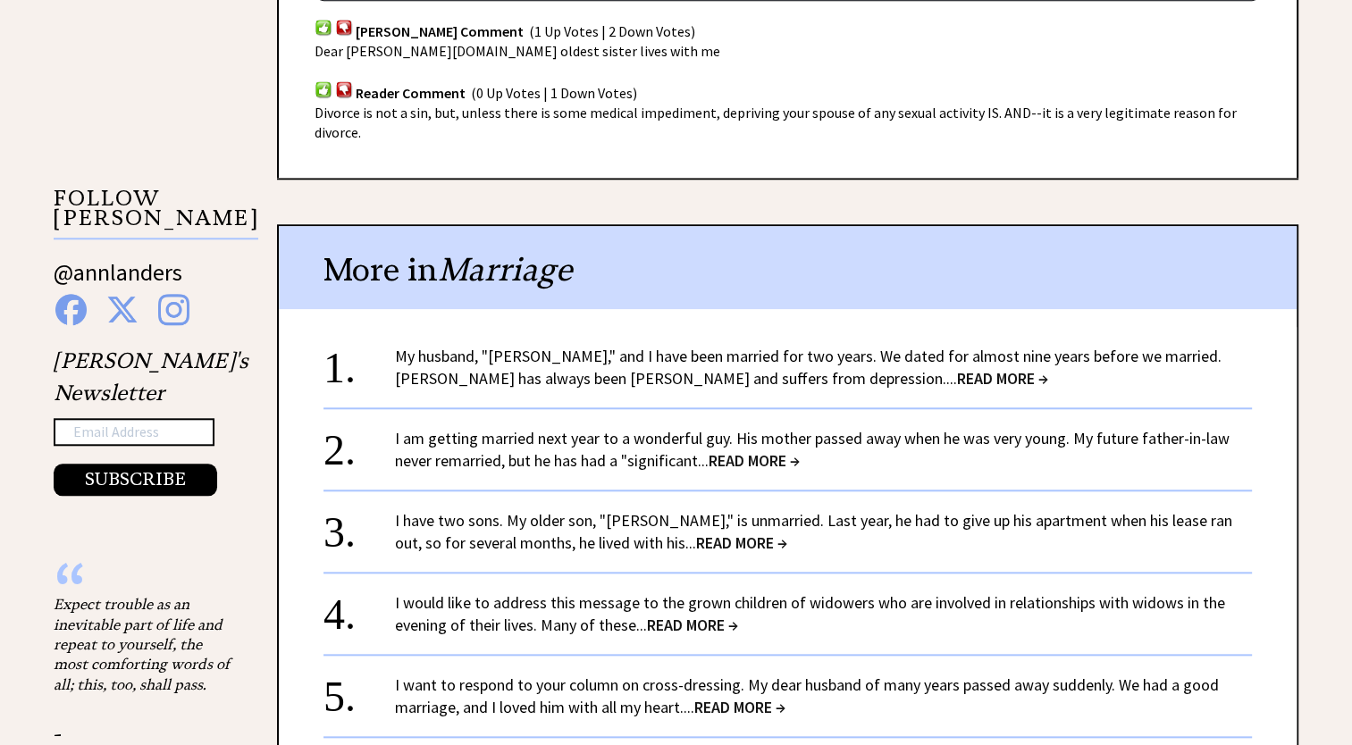
scroll to position [1697, 0]
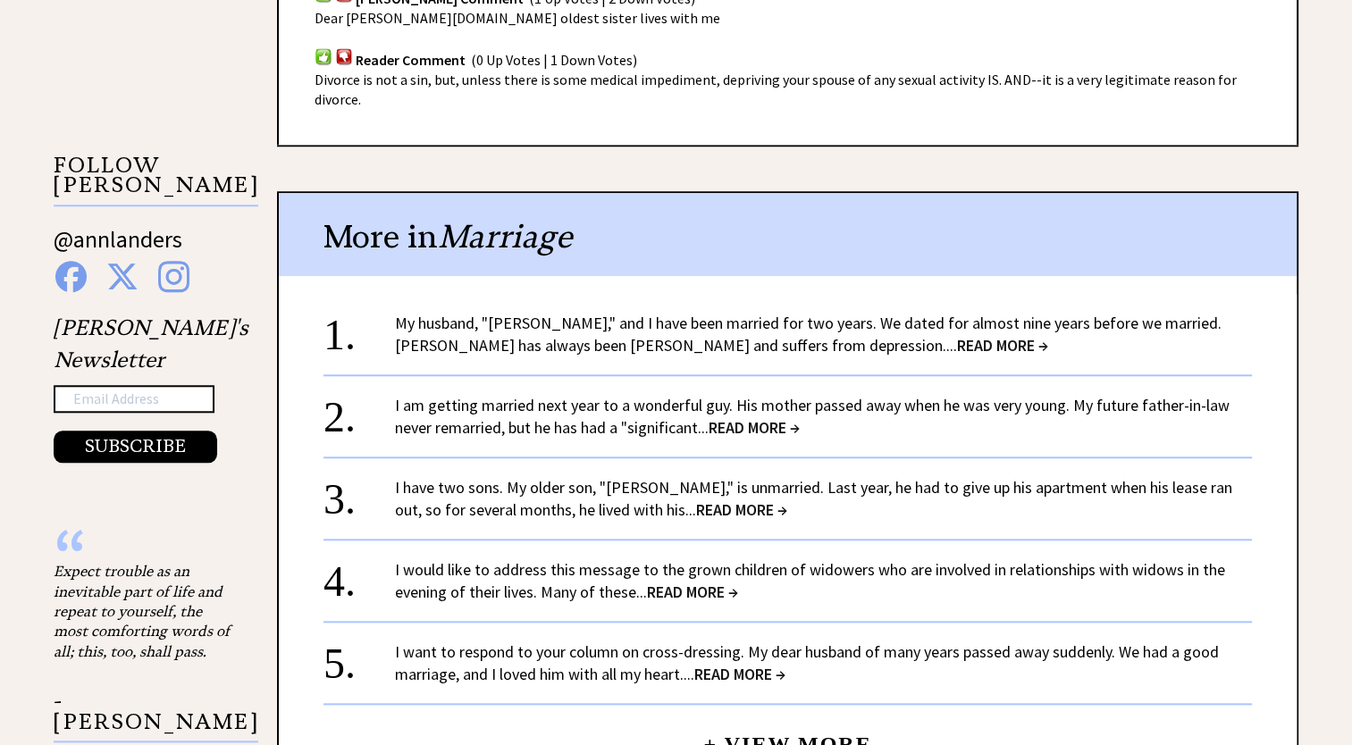
click at [696, 503] on span "READ MORE →" at bounding box center [741, 509] width 91 height 21
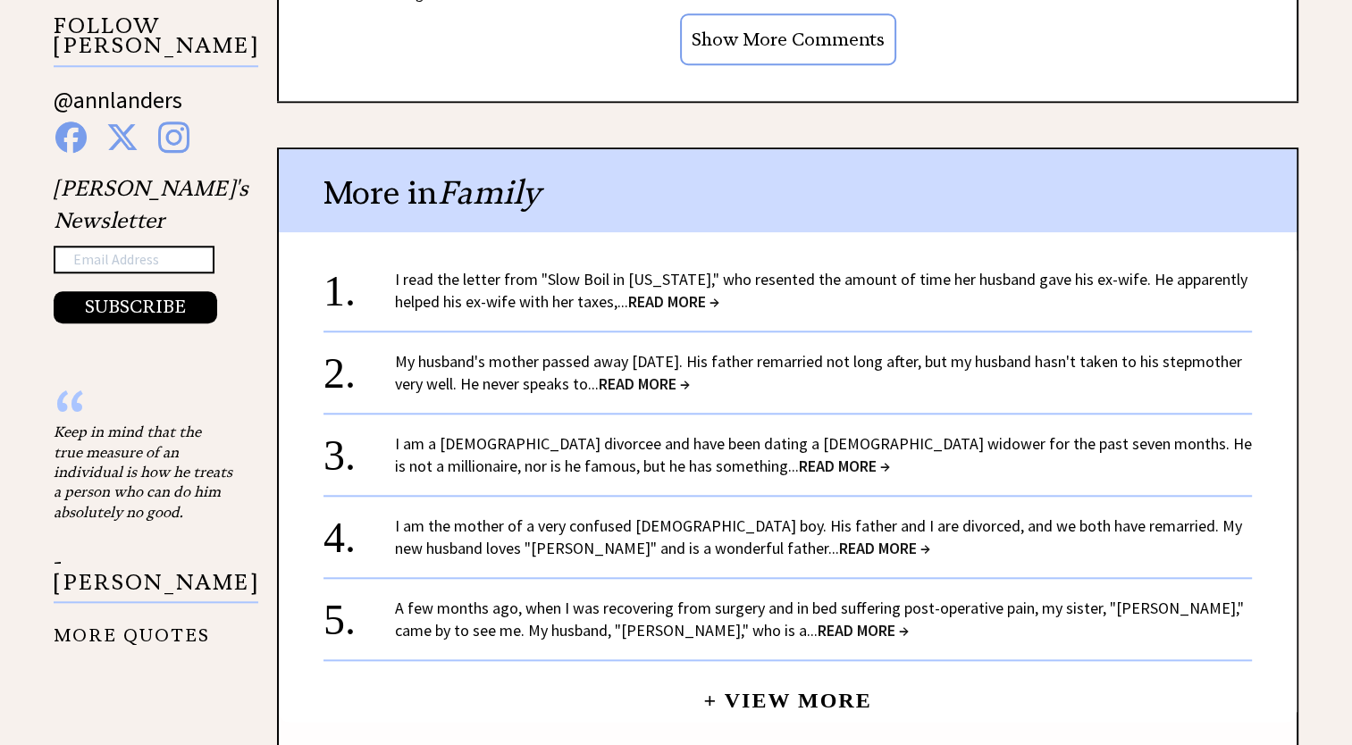
scroll to position [1697, 0]
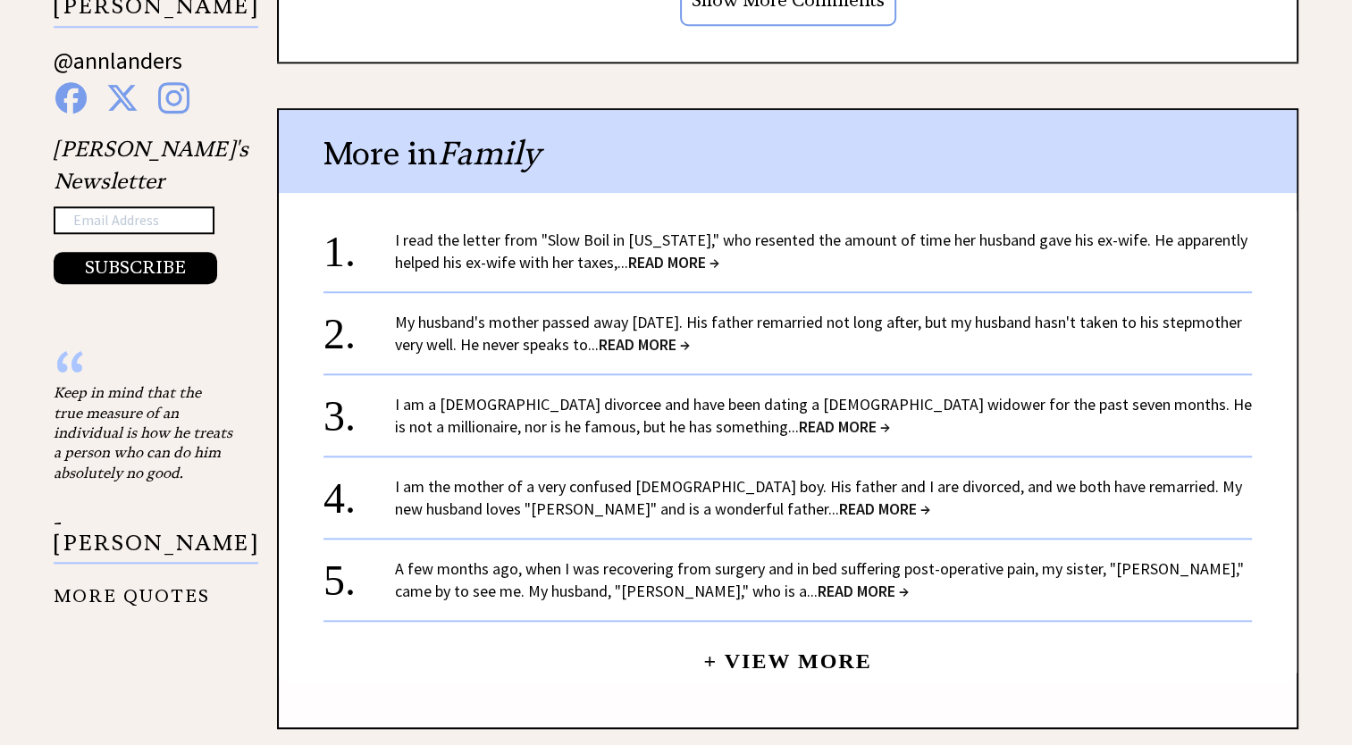
click at [839, 498] on span "READ MORE →" at bounding box center [884, 508] width 91 height 21
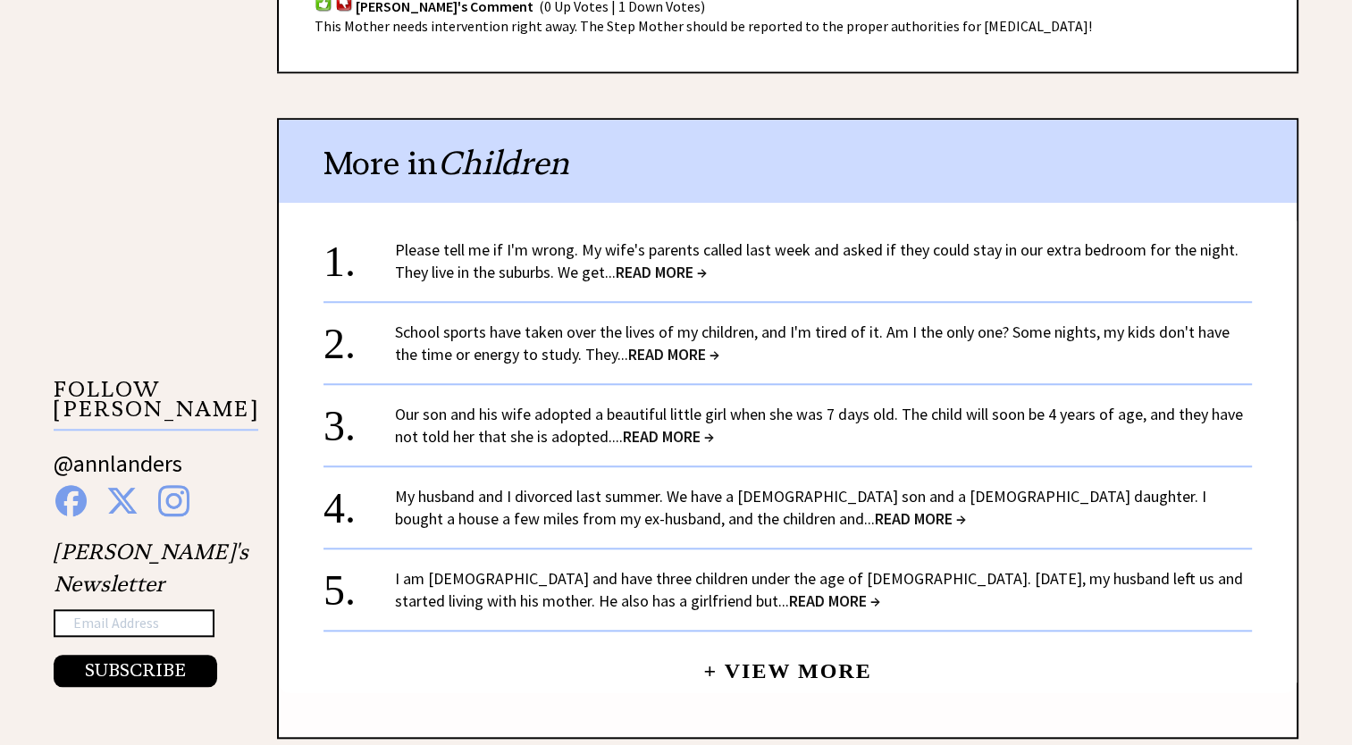
scroll to position [1519, 0]
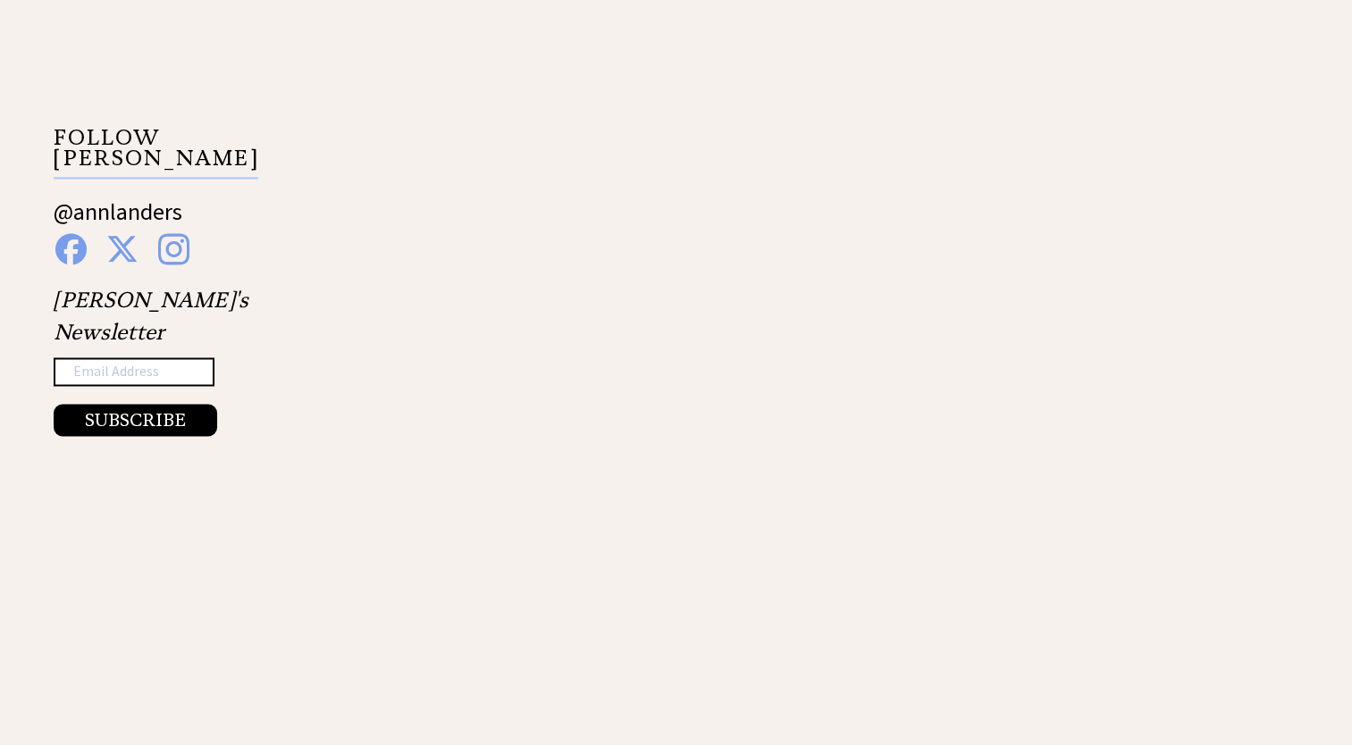
scroll to position [2948, 0]
